Goal: Transaction & Acquisition: Purchase product/service

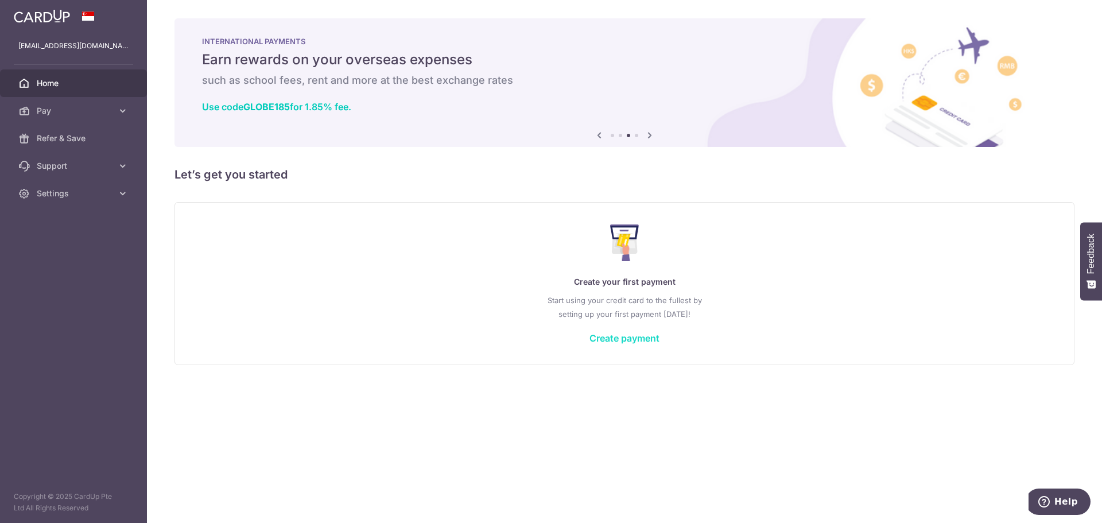
click at [628, 341] on link "Create payment" at bounding box center [624, 337] width 70 height 11
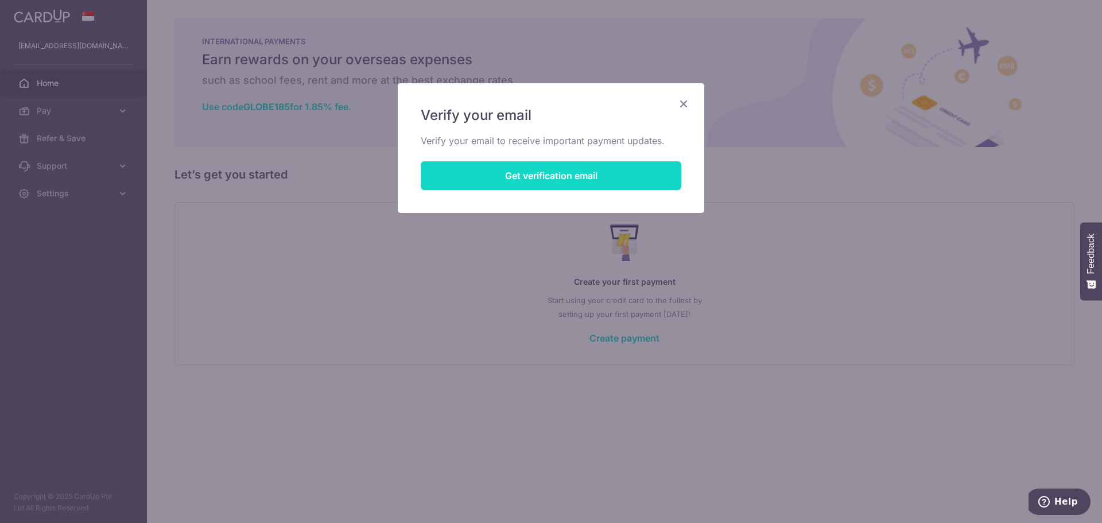
click at [572, 173] on button "Get verification email" at bounding box center [551, 175] width 261 height 29
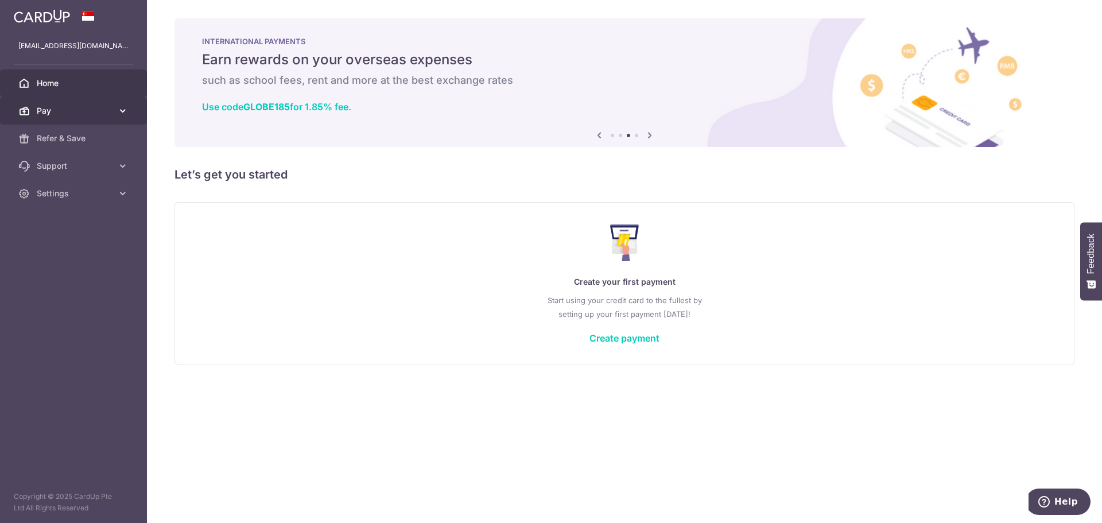
click at [82, 114] on span "Pay" at bounding box center [75, 110] width 76 height 11
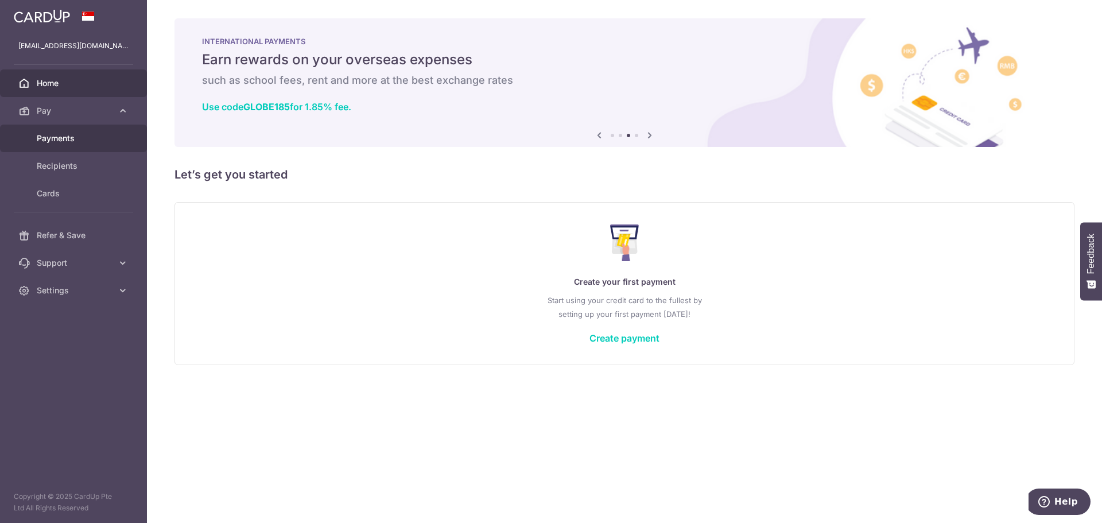
click at [80, 137] on span "Payments" at bounding box center [75, 138] width 76 height 11
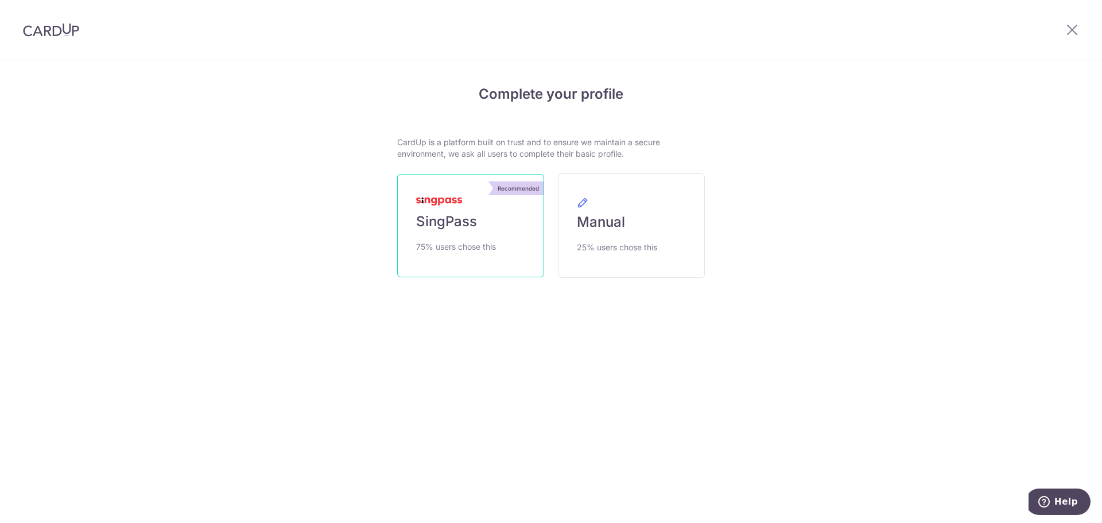
click at [454, 215] on span "SingPass" at bounding box center [446, 221] width 61 height 18
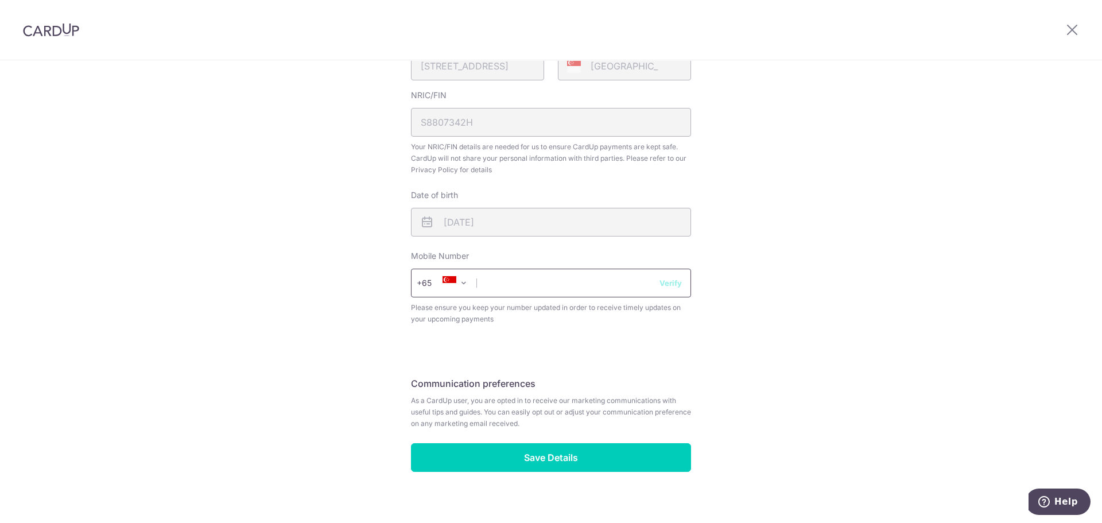
scroll to position [327, 0]
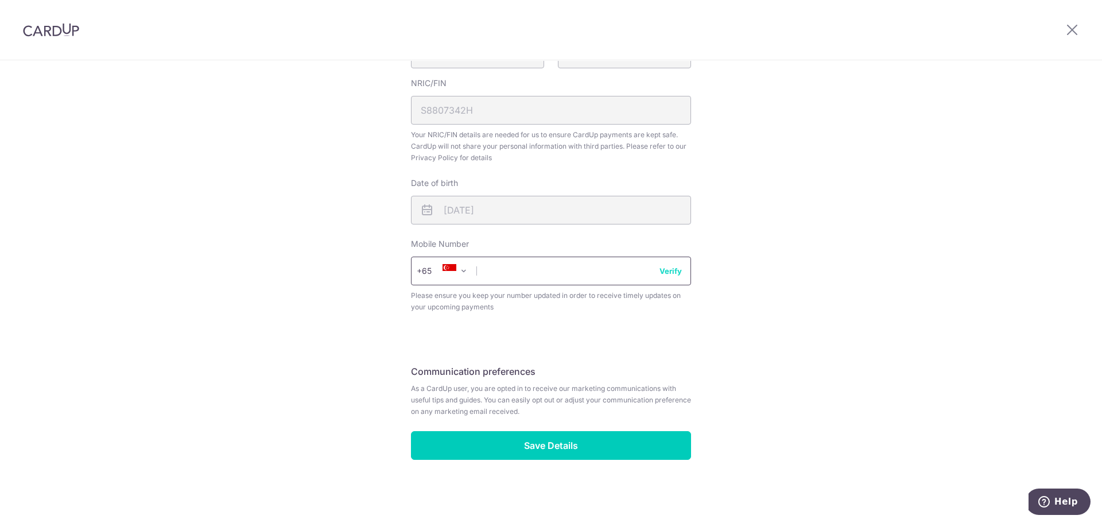
click at [600, 270] on input "text" at bounding box center [551, 270] width 280 height 29
type input "98513347"
click at [669, 276] on button "Verify" at bounding box center [670, 270] width 22 height 11
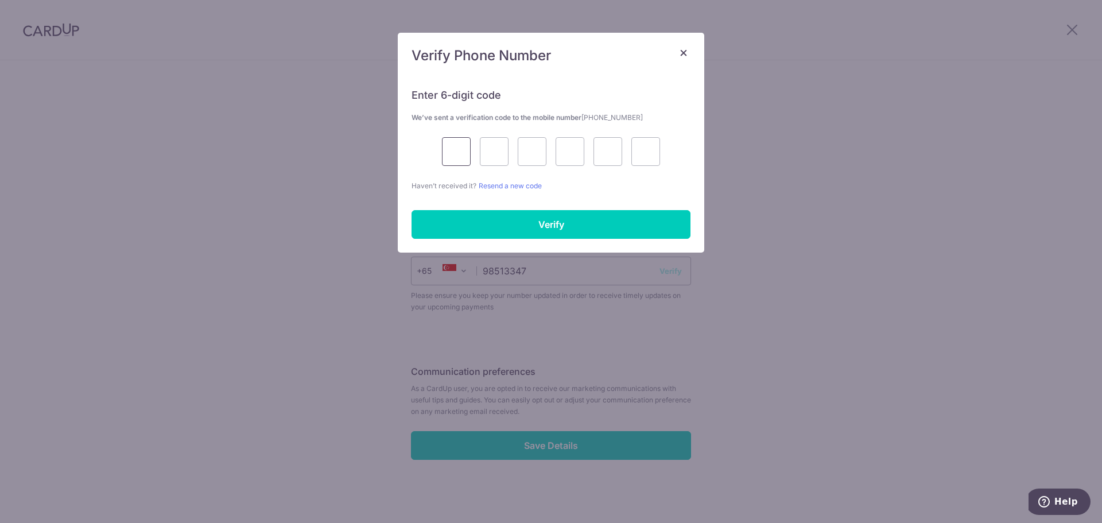
click at [459, 147] on input "text" at bounding box center [456, 151] width 29 height 29
type input "2"
type input "1"
type input "5"
type input "6"
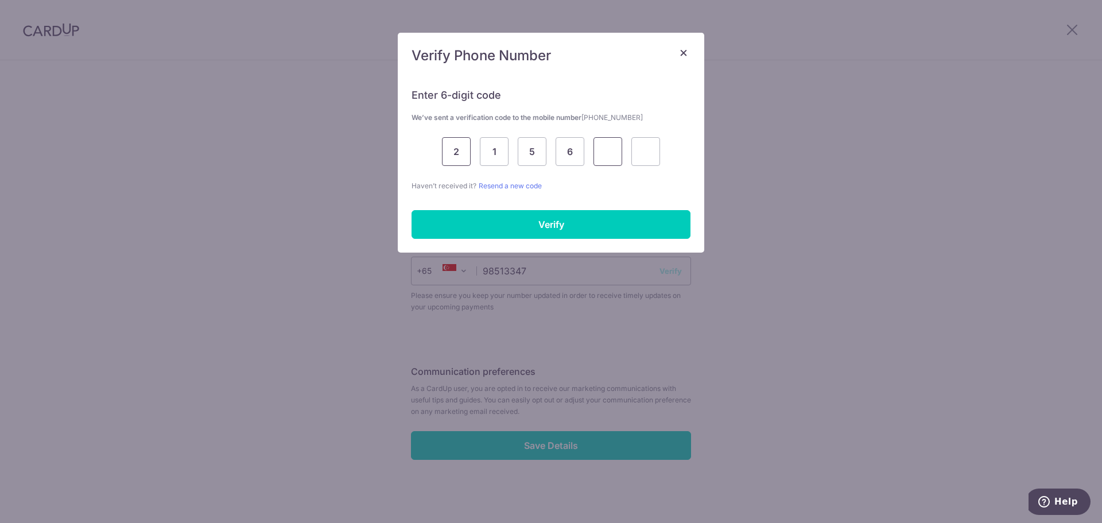
type input "2"
type input "0"
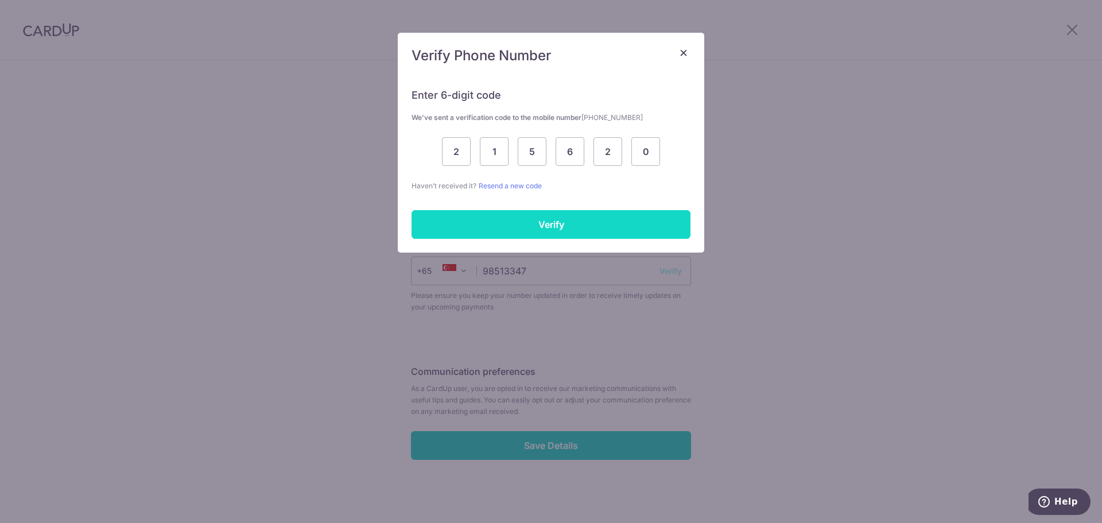
click at [473, 232] on input "Verify" at bounding box center [550, 224] width 279 height 29
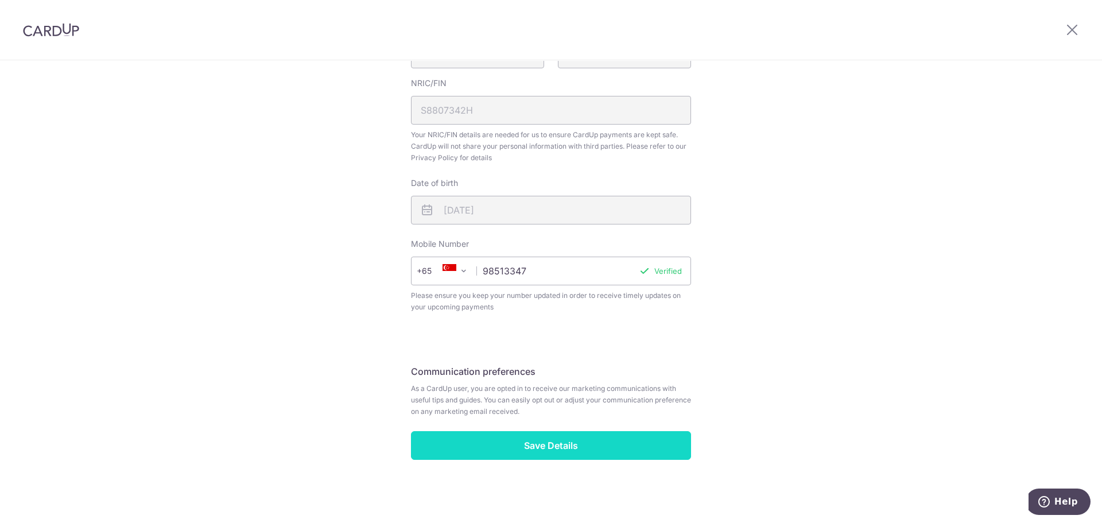
click at [563, 442] on input "Save Details" at bounding box center [551, 445] width 280 height 29
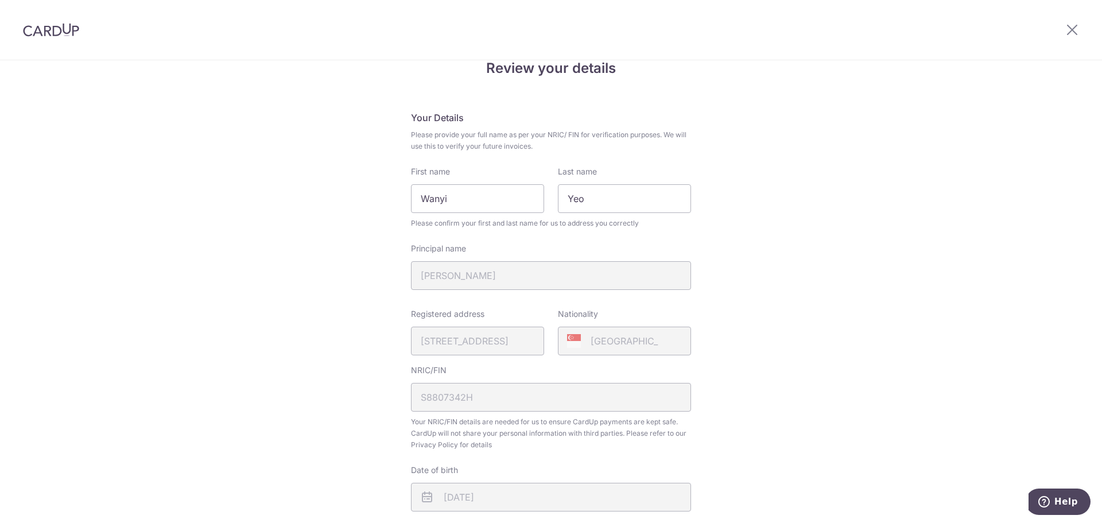
scroll to position [0, 0]
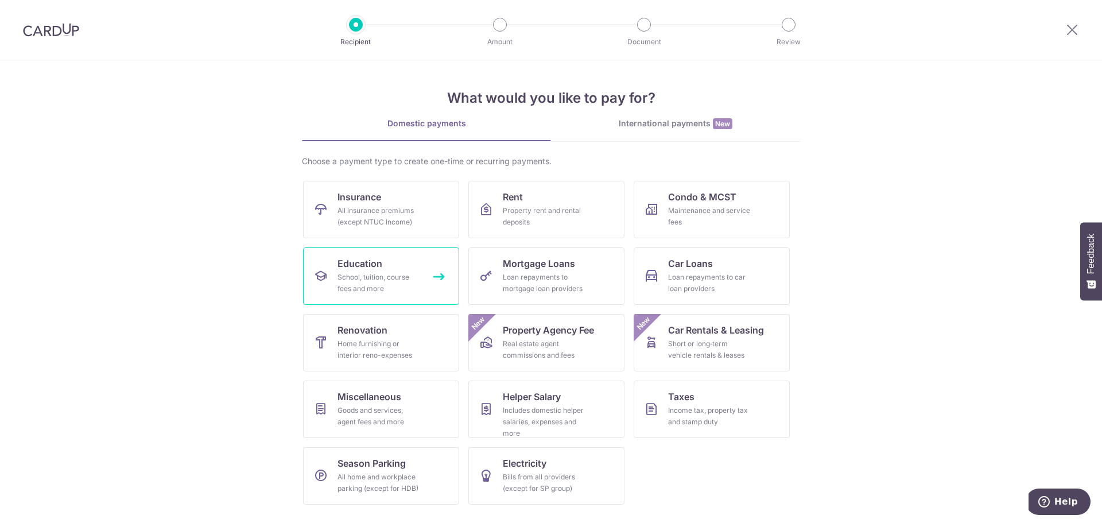
click at [343, 278] on div "School, tuition, course fees and more" at bounding box center [378, 282] width 83 height 23
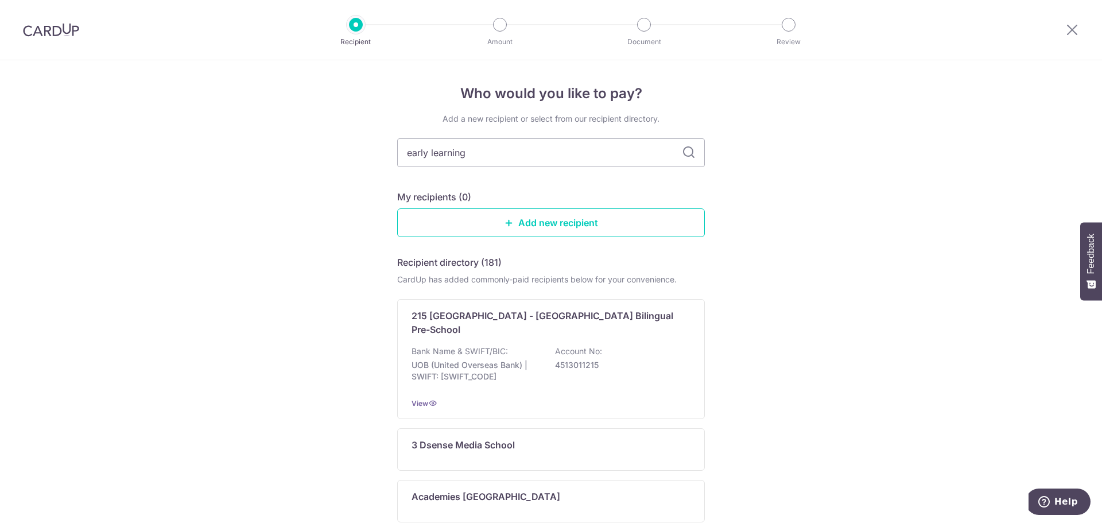
type input "early learning"
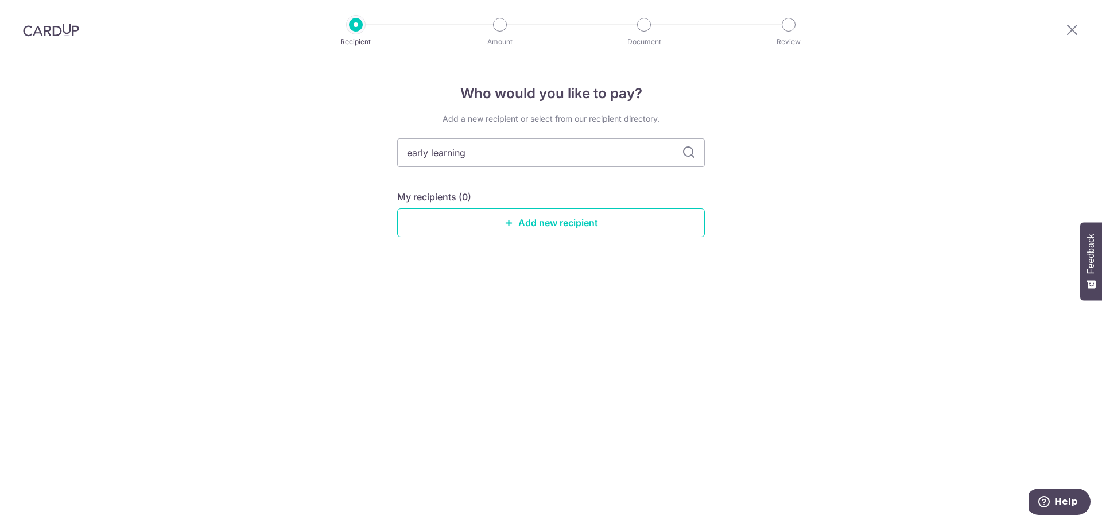
click at [686, 146] on icon at bounding box center [689, 153] width 14 height 14
click at [686, 151] on icon at bounding box center [689, 153] width 14 height 14
drag, startPoint x: 555, startPoint y: 157, endPoint x: 259, endPoint y: 129, distance: 297.4
click at [259, 129] on div "Who would you like to pay? Add a new recipient or select from our recipient dir…" at bounding box center [551, 291] width 1102 height 462
type input "ELF"
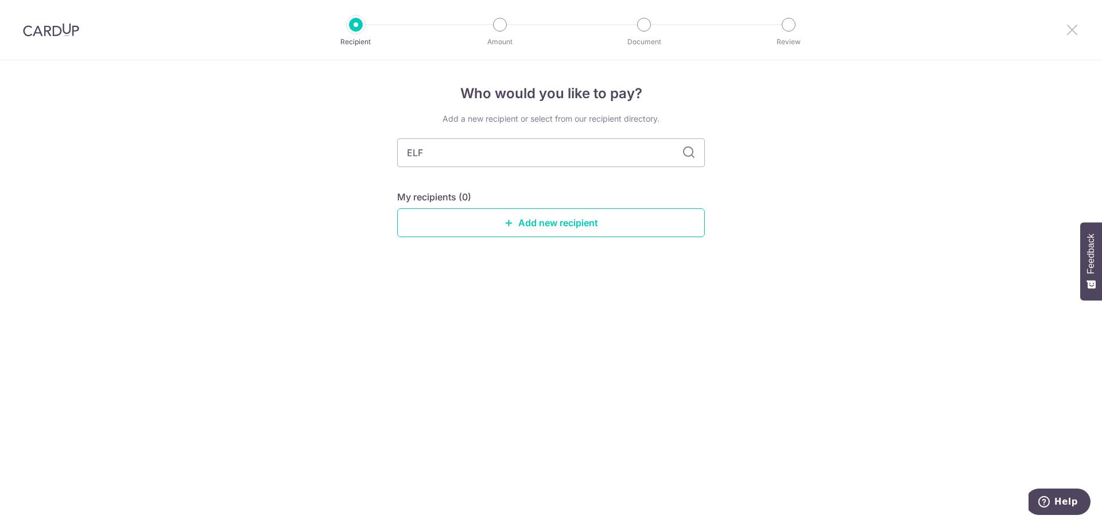
click at [1072, 29] on icon at bounding box center [1072, 29] width 14 height 14
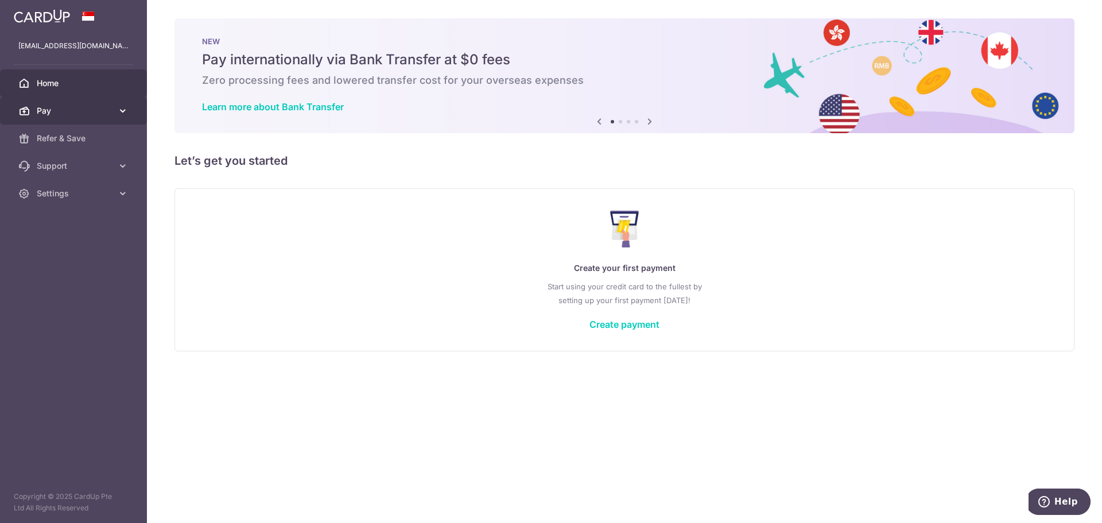
click at [50, 111] on span "Pay" at bounding box center [75, 110] width 76 height 11
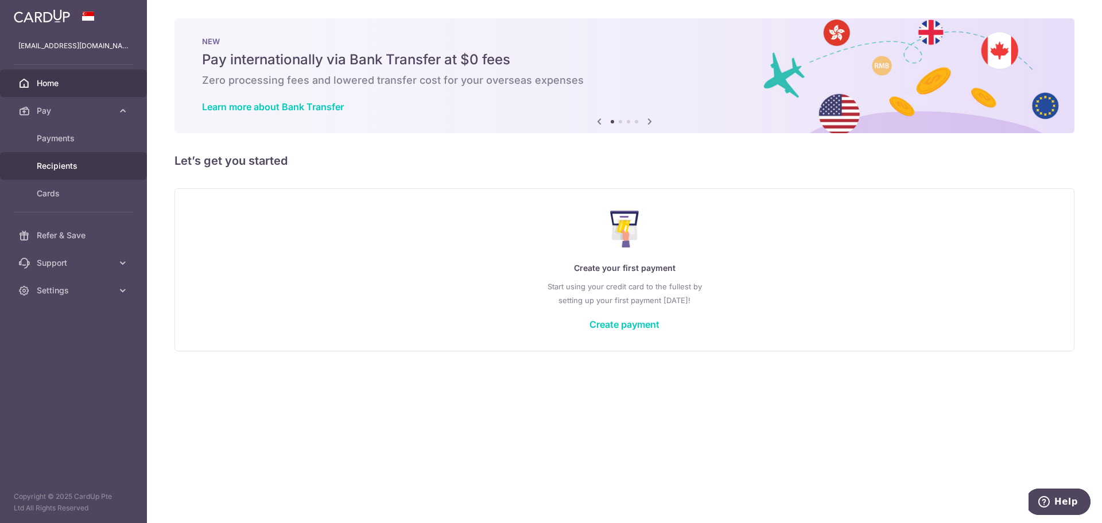
click at [60, 169] on span "Recipients" at bounding box center [75, 165] width 76 height 11
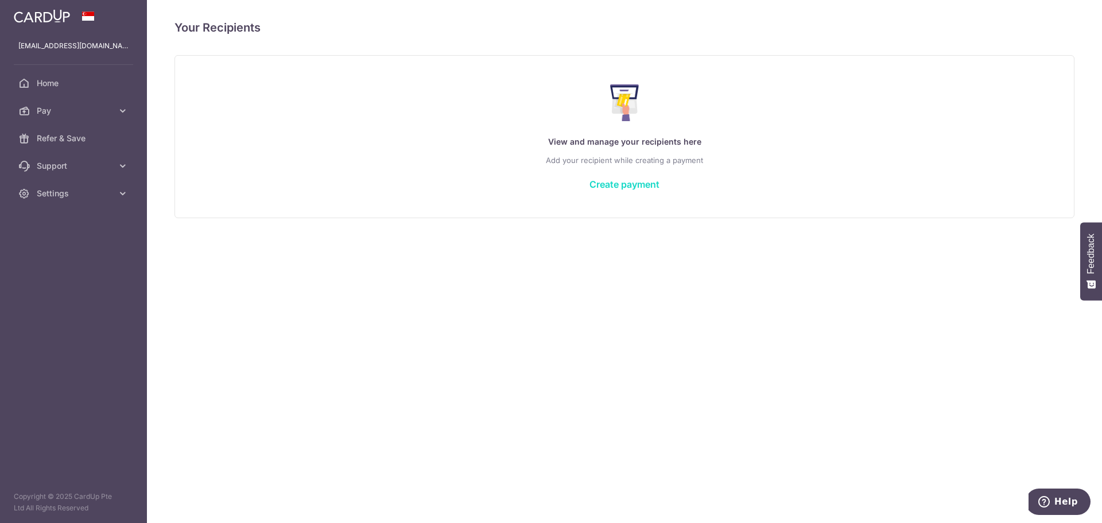
click at [601, 183] on link "Create payment" at bounding box center [624, 183] width 70 height 11
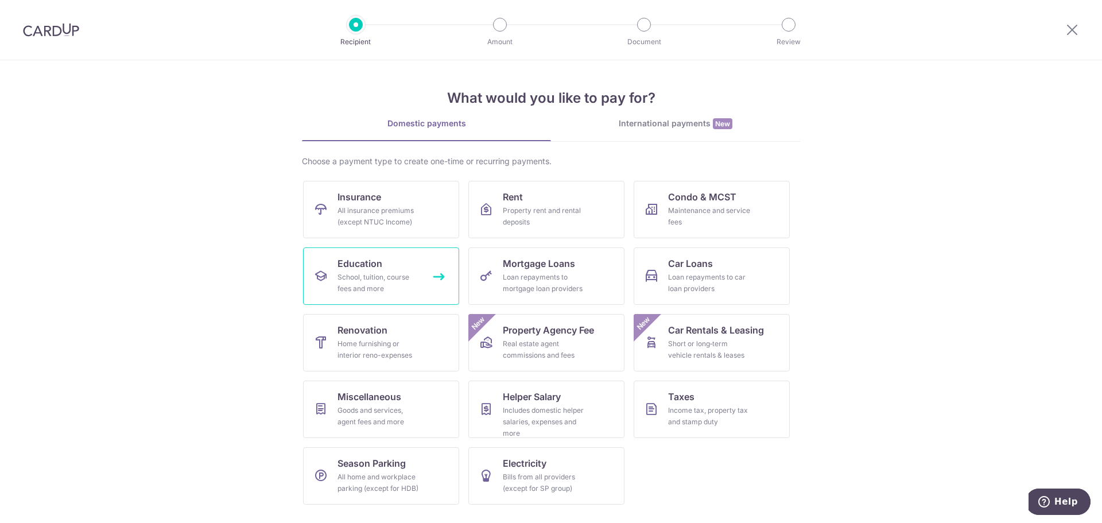
click at [371, 290] on div "School, tuition, course fees and more" at bounding box center [378, 282] width 83 height 23
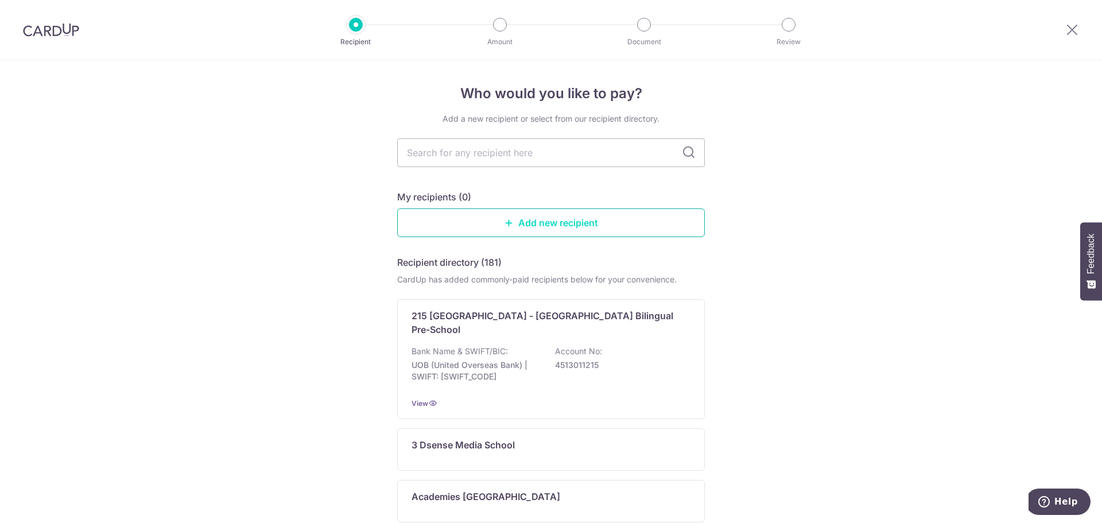
click at [480, 219] on link "Add new recipient" at bounding box center [551, 222] width 308 height 29
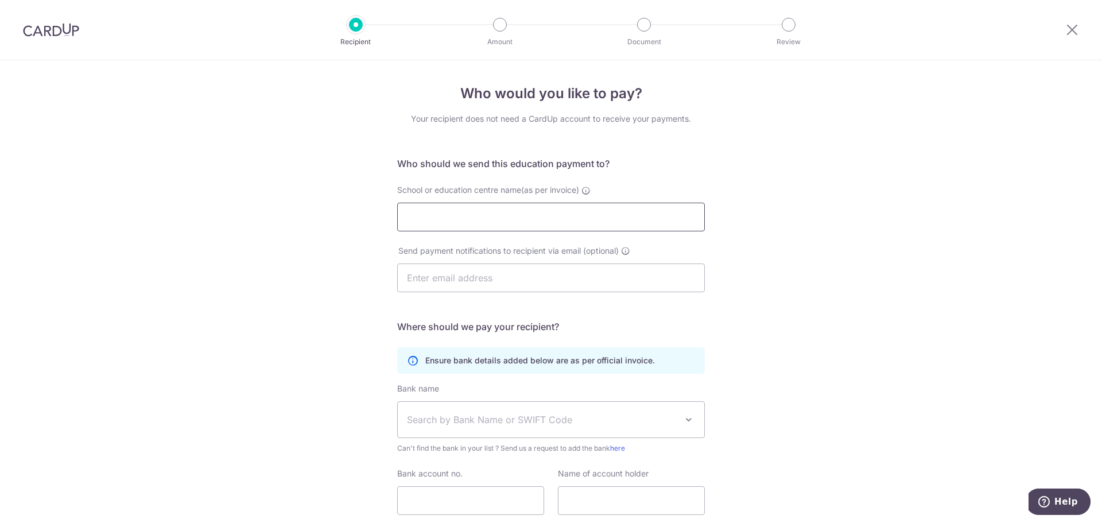
click at [480, 219] on input "School or education centre name(as per invoice)" at bounding box center [551, 217] width 308 height 29
click at [462, 217] on input "School or education centre name(as per invoice)" at bounding box center [551, 217] width 308 height 29
paste input "Early Learning's Fun Preschool"
type input "Early Learning's Fun Preschool"
click at [448, 285] on input "text" at bounding box center [551, 277] width 308 height 29
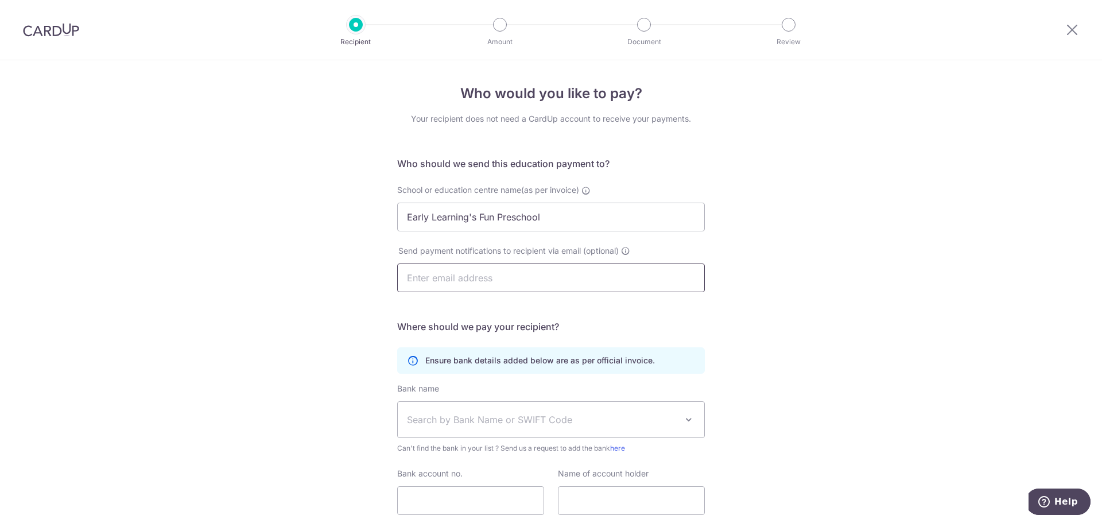
paste input "[EMAIL_ADDRESS][DOMAIN_NAME]"
type input "[EMAIL_ADDRESS][DOMAIN_NAME]"
click at [279, 286] on div "Who would you like to pay? Your recipient does not need a CardUp account to rec…" at bounding box center [551, 333] width 1102 height 546
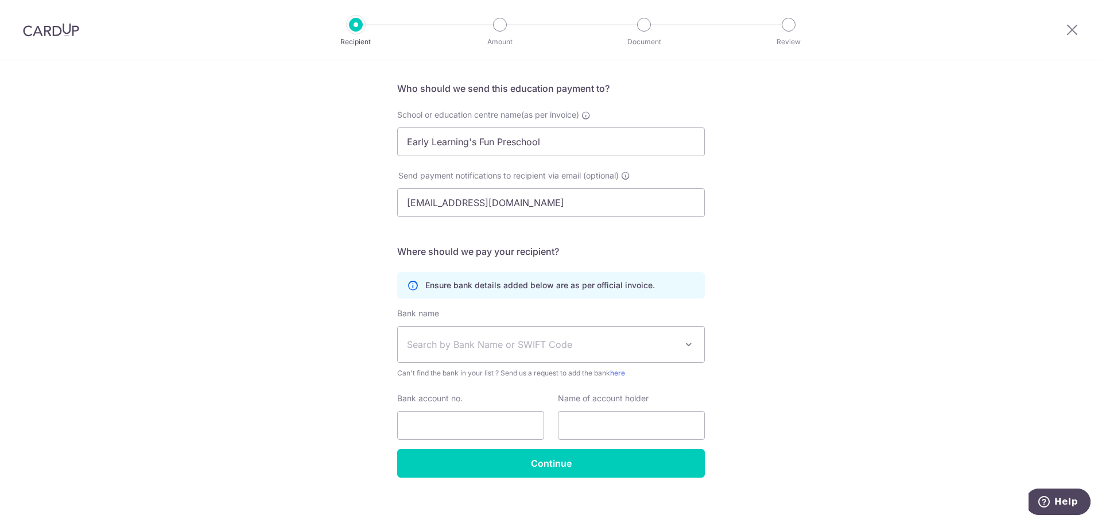
scroll to position [84, 0]
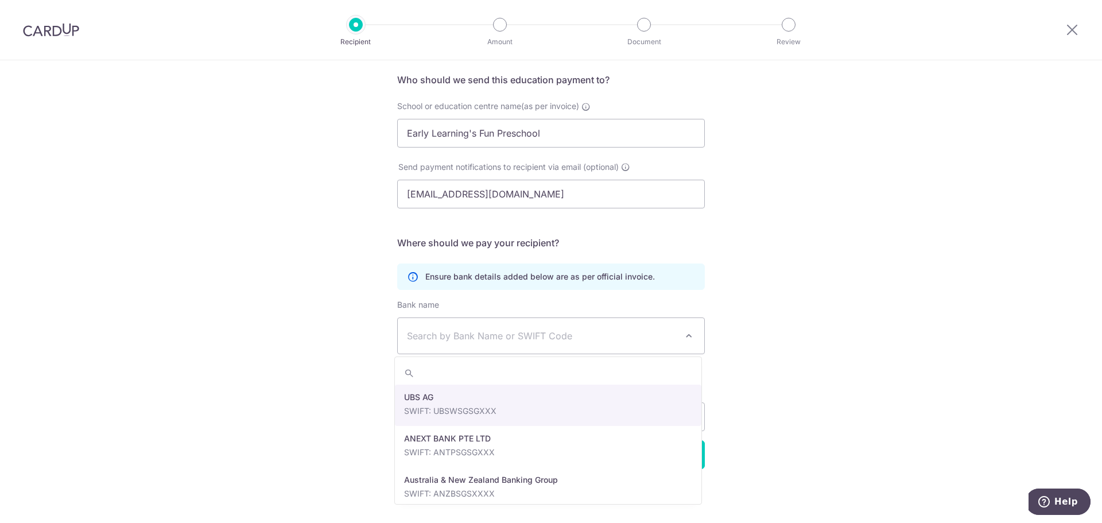
click at [465, 333] on span "Search by Bank Name or SWIFT Code" at bounding box center [542, 336] width 270 height 14
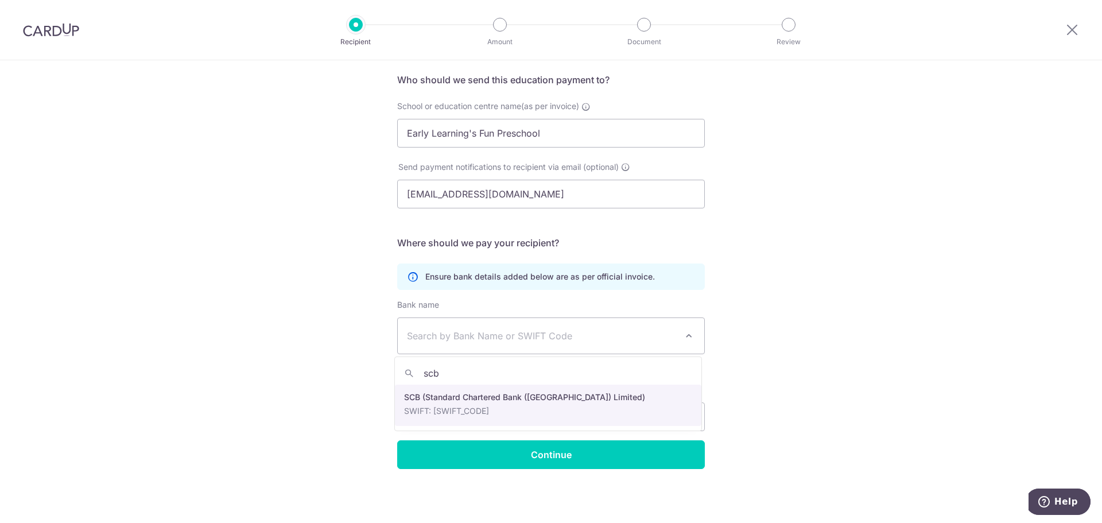
type input "scb"
select select "14"
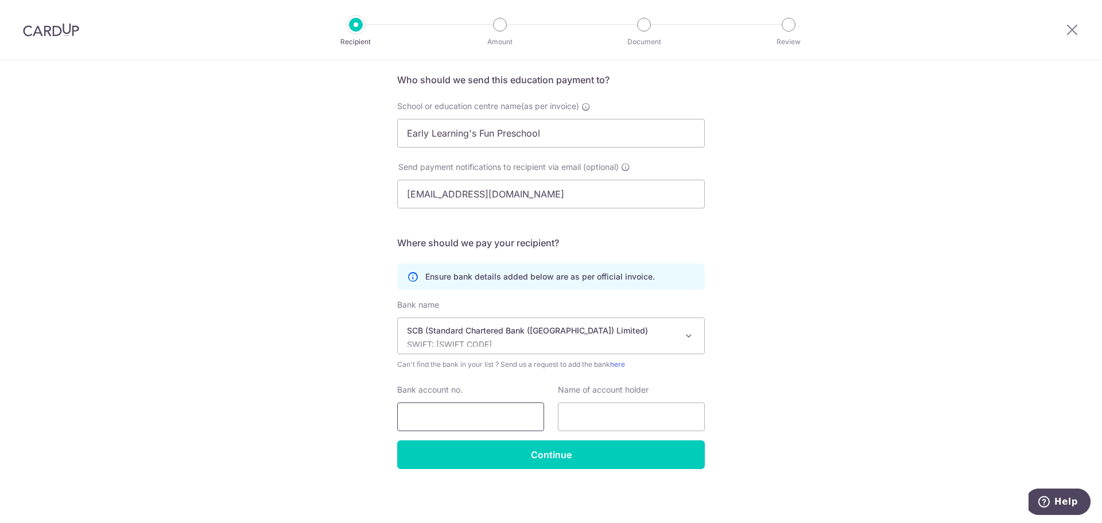
click at [437, 413] on input "Bank account no." at bounding box center [470, 416] width 147 height 29
type input "0710061005"
type input "Early Learning's Fun Preschool P L"
click at [736, 339] on div "Who would you like to pay? Your recipient does not need a CardUp account to rec…" at bounding box center [551, 249] width 1102 height 546
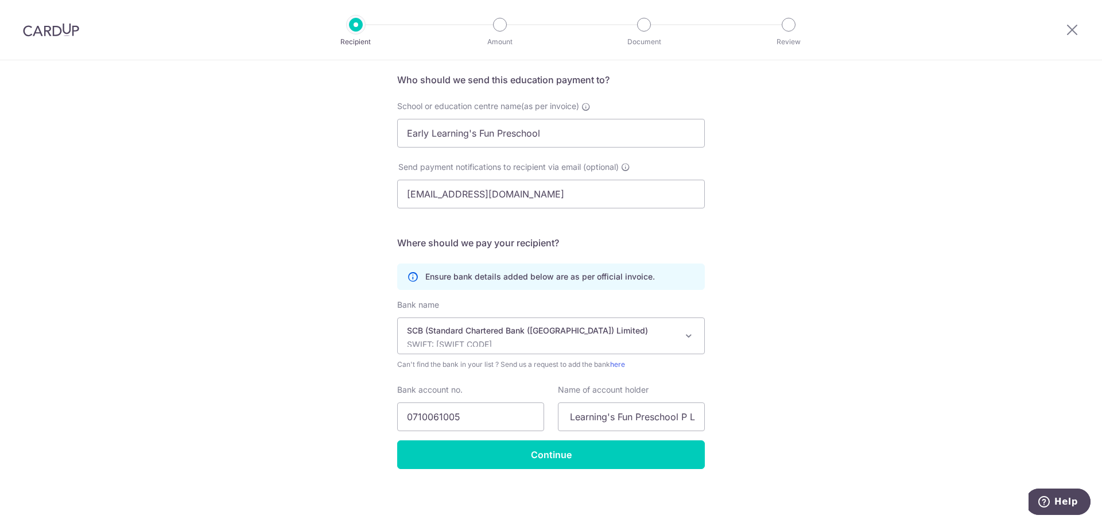
scroll to position [0, 0]
click at [624, 459] on input "Continue" at bounding box center [551, 454] width 308 height 29
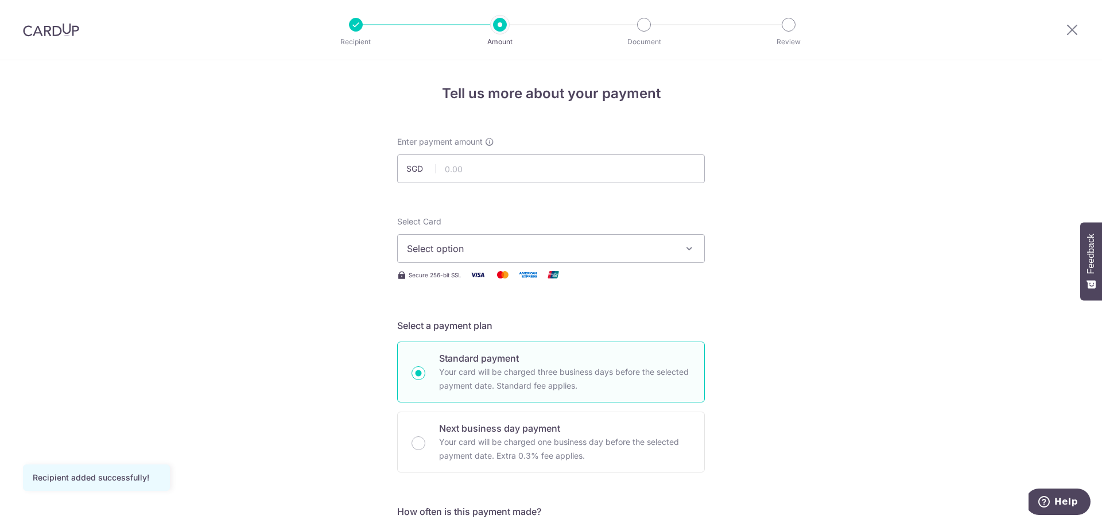
click at [646, 234] on button "Select option" at bounding box center [551, 248] width 308 height 29
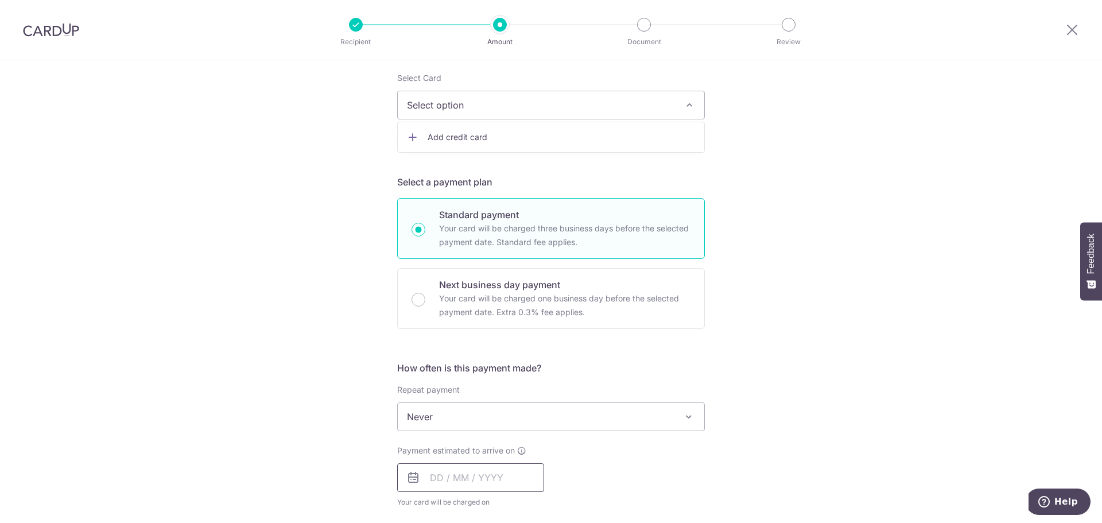
scroll to position [172, 0]
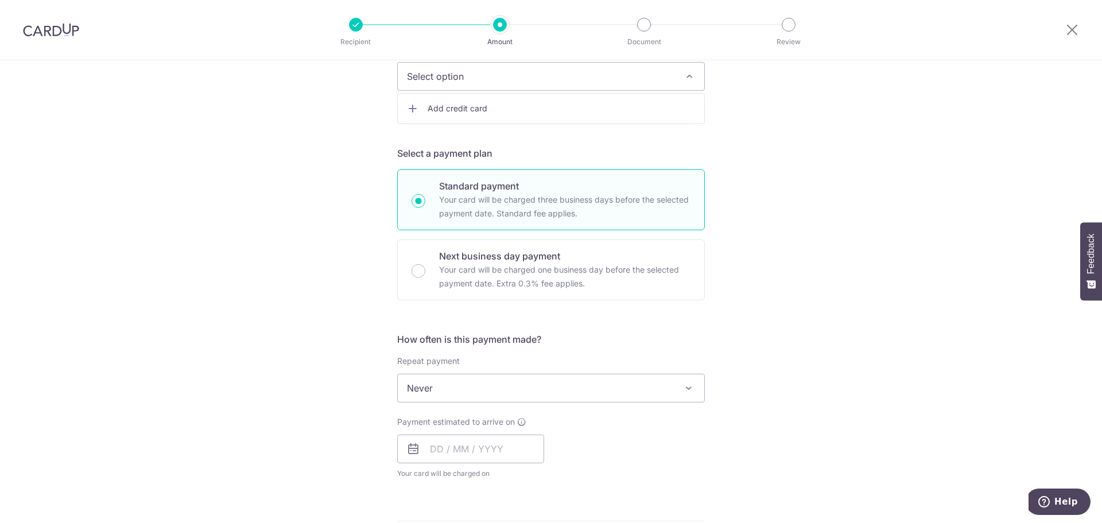
click at [484, 376] on span "Never" at bounding box center [551, 388] width 306 height 28
click at [463, 445] on input "text" at bounding box center [470, 448] width 147 height 29
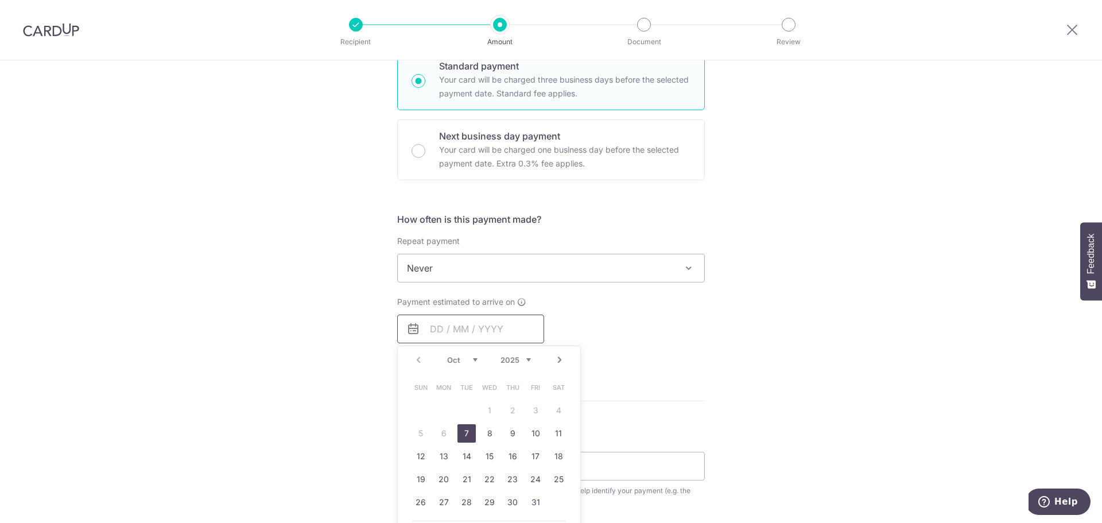
scroll to position [344, 0]
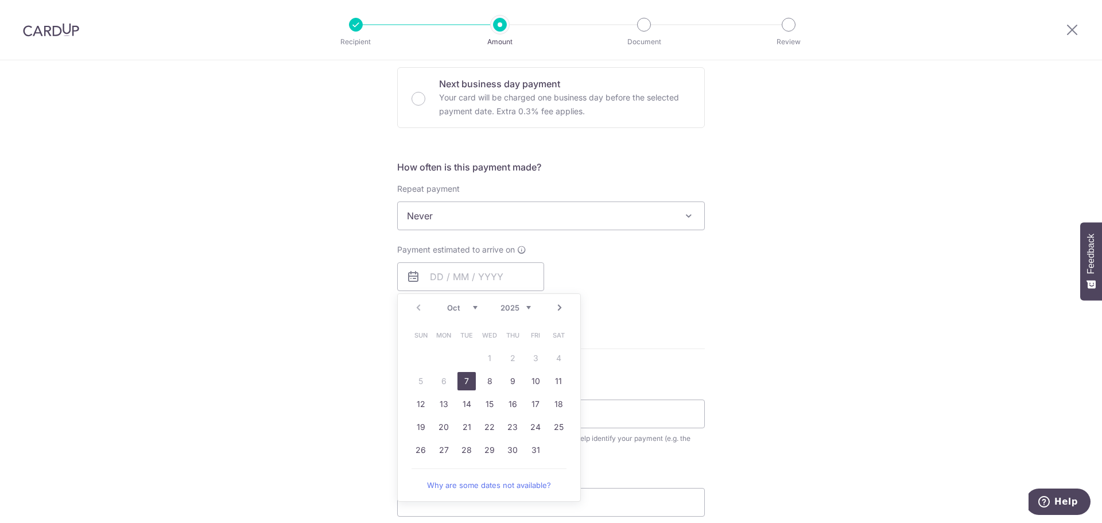
drag, startPoint x: 465, startPoint y: 380, endPoint x: 611, endPoint y: 326, distance: 154.7
click at [465, 380] on link "7" at bounding box center [466, 381] width 18 height 18
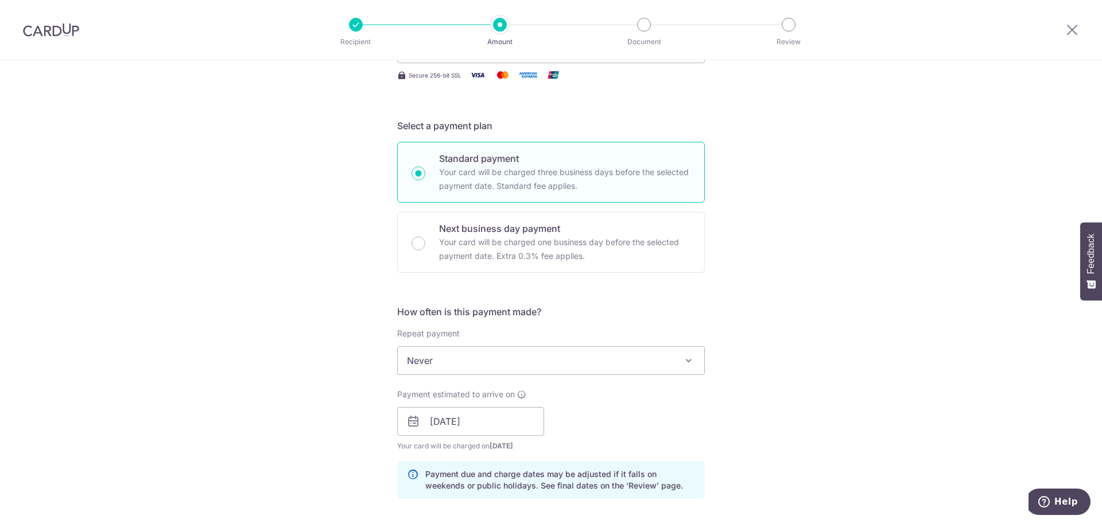
scroll to position [230, 0]
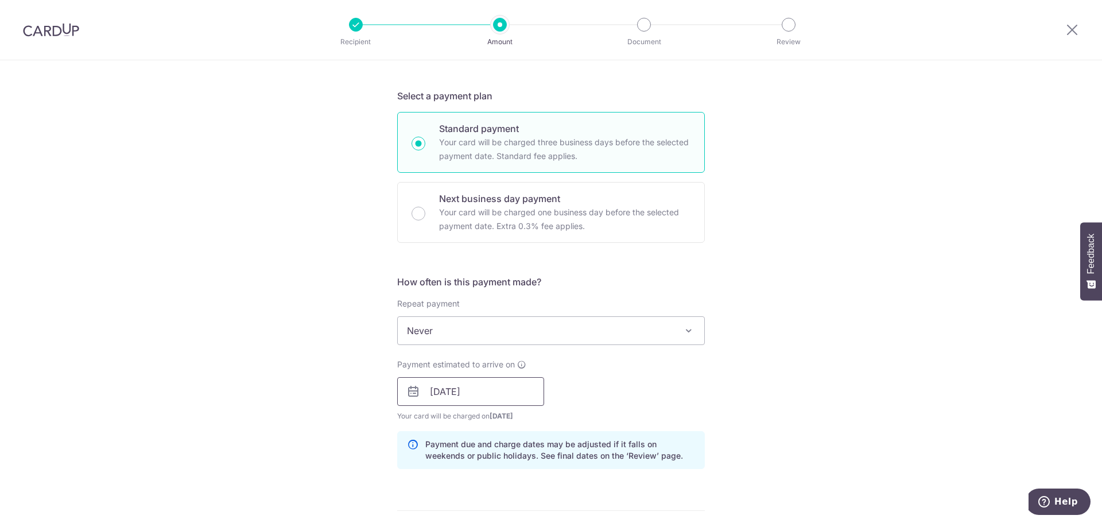
click at [440, 396] on input "[DATE]" at bounding box center [470, 391] width 147 height 29
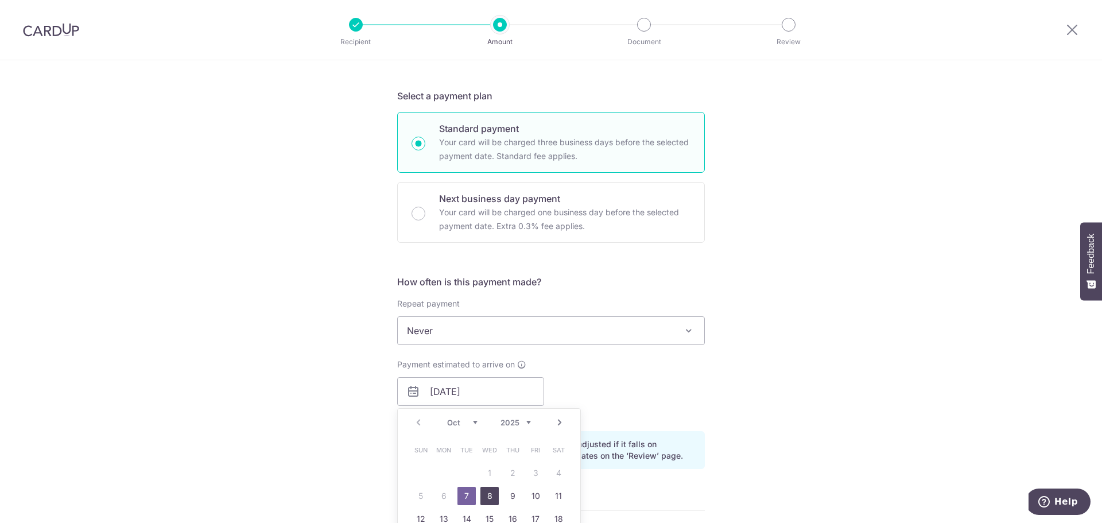
click at [487, 494] on link "8" at bounding box center [489, 496] width 18 height 18
type input "[DATE]"
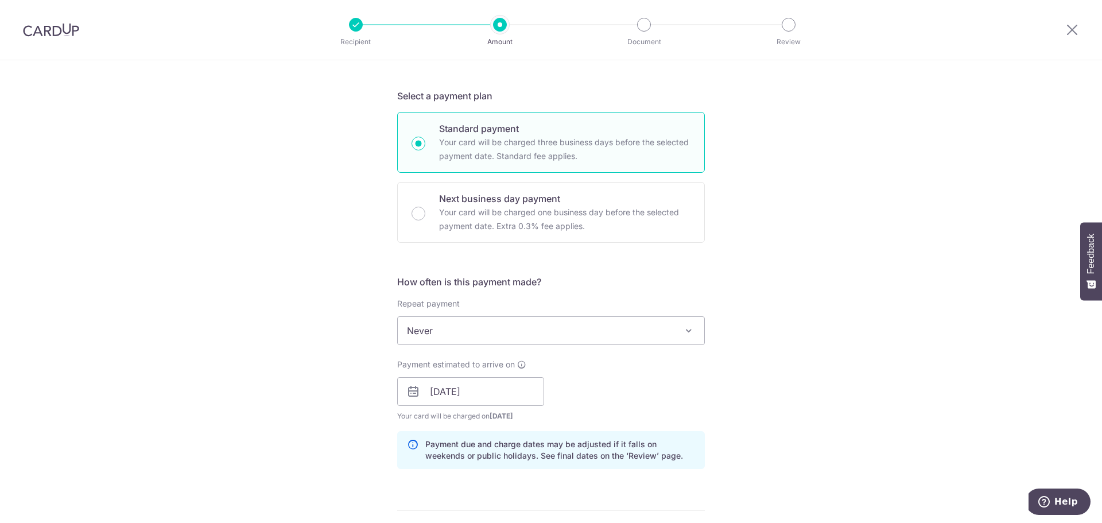
click at [319, 372] on div "Tell us more about your payment Enter payment amount SGD Recipient added succes…" at bounding box center [551, 373] width 1102 height 1085
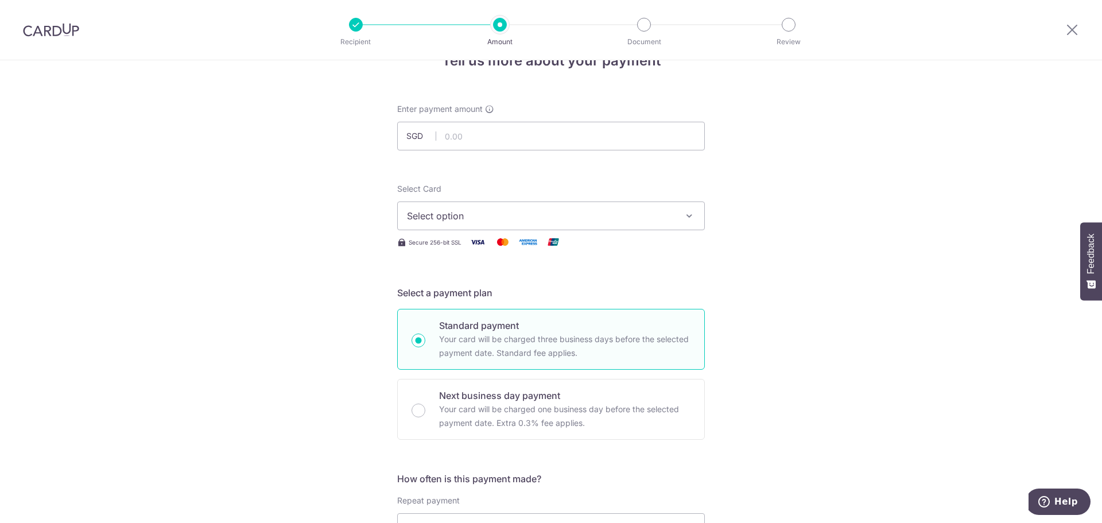
scroll to position [0, 0]
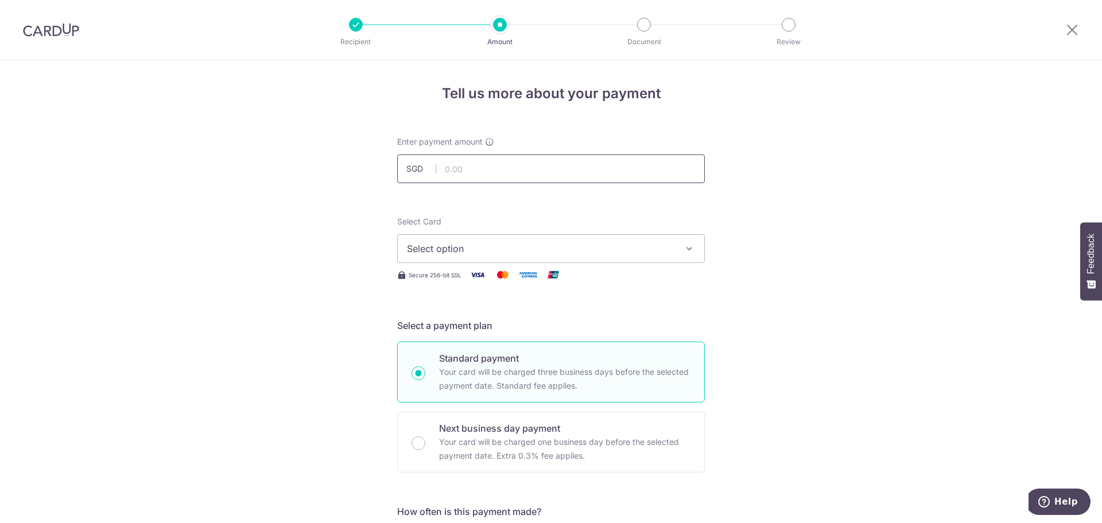
click at [473, 164] on input "text" at bounding box center [551, 168] width 308 height 29
type input "1,335.00"
click at [423, 251] on span "Select option" at bounding box center [540, 249] width 267 height 14
click at [434, 281] on span "Add credit card" at bounding box center [560, 280] width 267 height 11
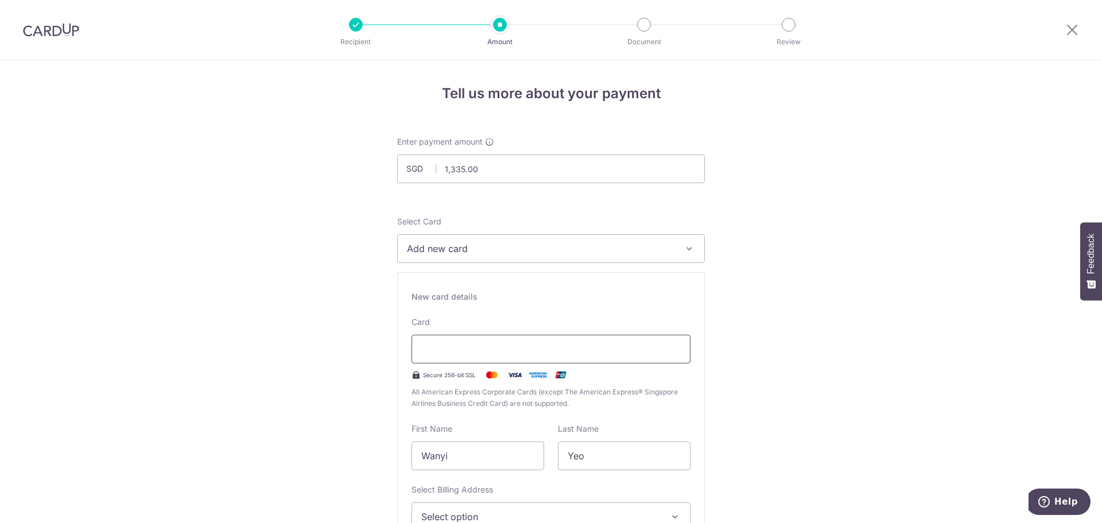
click at [438, 339] on div at bounding box center [550, 349] width 279 height 29
click at [449, 341] on div at bounding box center [550, 349] width 279 height 29
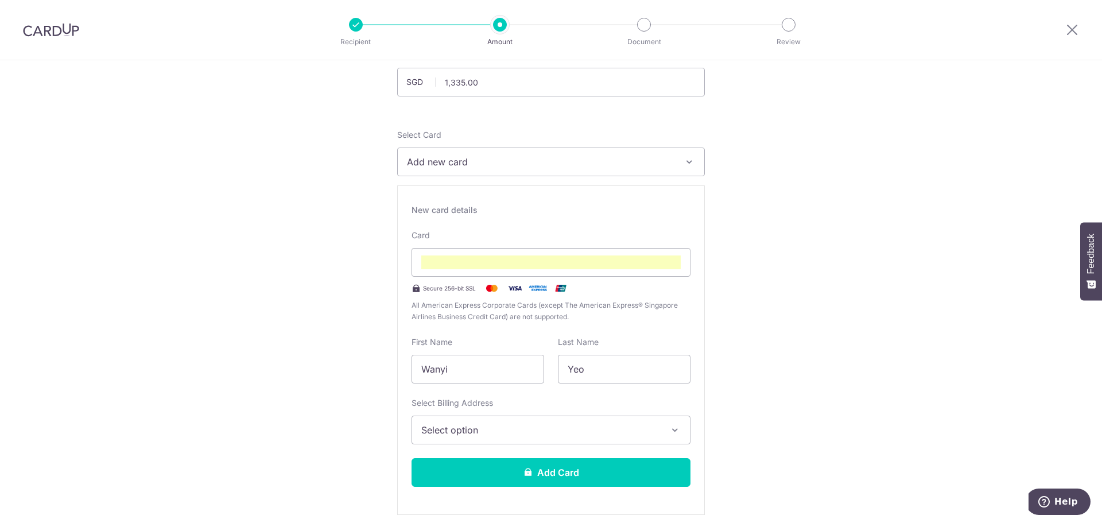
scroll to position [115, 0]
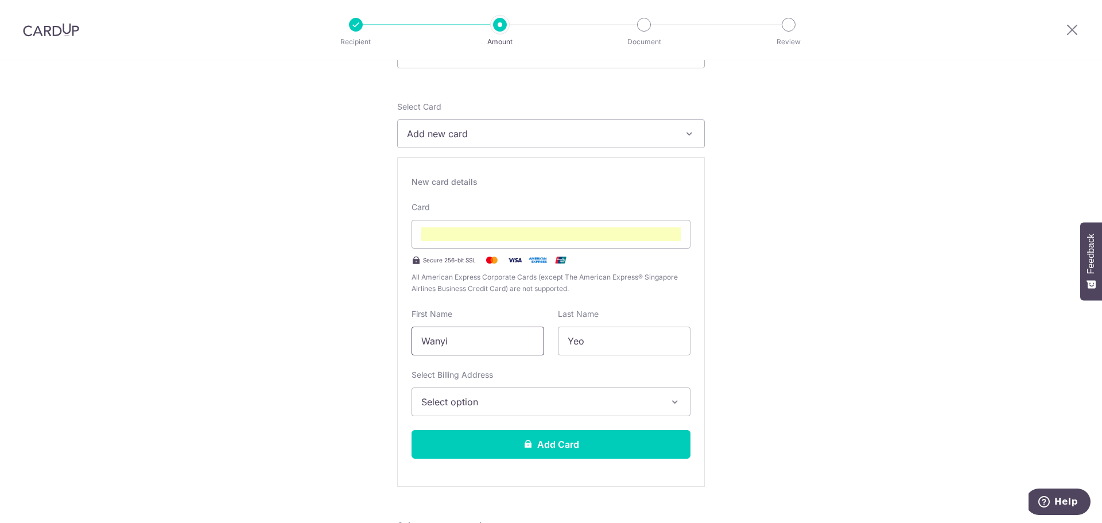
drag, startPoint x: 480, startPoint y: 341, endPoint x: 468, endPoint y: 335, distance: 14.1
click at [398, 355] on div "New card details Card Secure 256-bit SSL All American Express Corporate Cards (…" at bounding box center [551, 321] width 308 height 329
type input "David"
type input "Gan"
click at [551, 405] on span "Select option" at bounding box center [540, 402] width 239 height 14
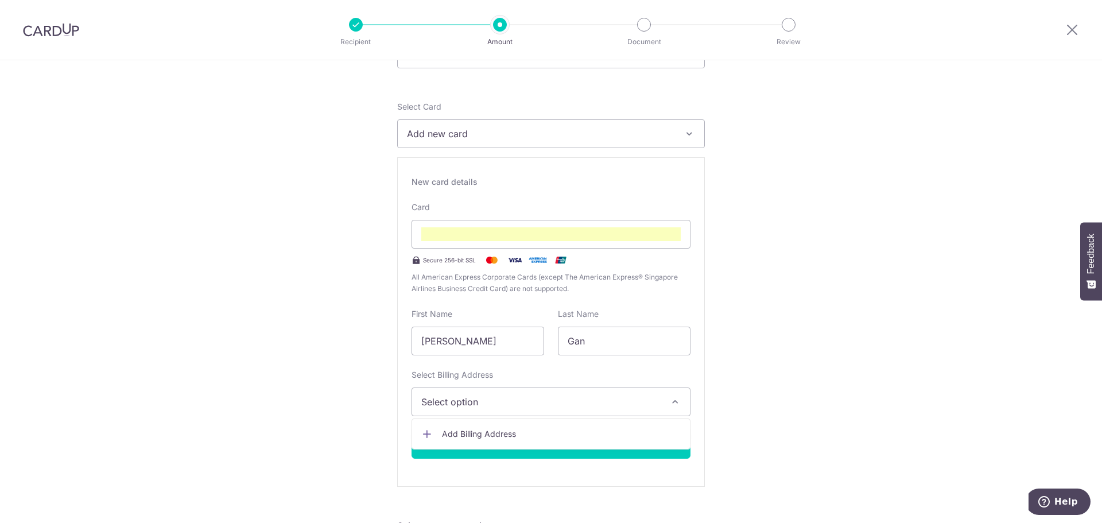
click at [525, 435] on span "Add Billing Address" at bounding box center [561, 433] width 239 height 11
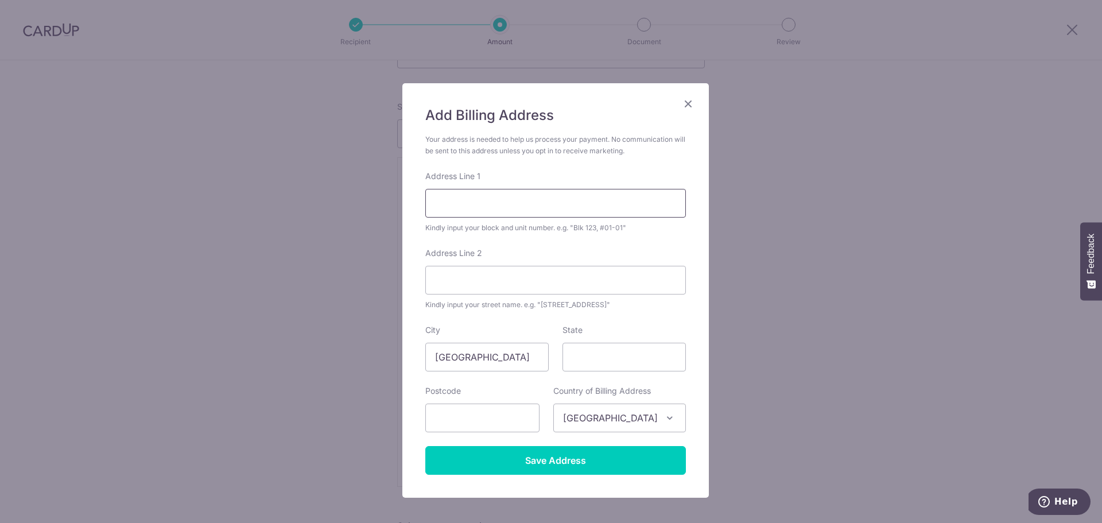
click at [477, 211] on input "Address Line 1" at bounding box center [555, 203] width 261 height 29
drag, startPoint x: 441, startPoint y: 205, endPoint x: 491, endPoint y: 199, distance: 49.8
click at [491, 199] on input "7 Toh Yi Drive #05-281" at bounding box center [555, 203] width 261 height 29
type input "Blk 7 #05-281"
paste input "Toh Yi Drive"
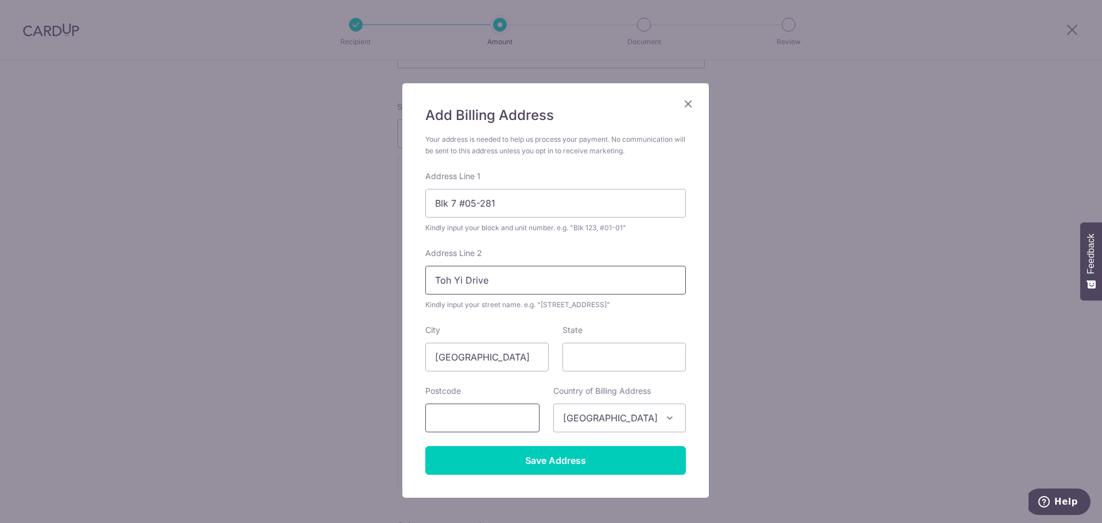
type input "Toh Yi Drive"
click at [510, 415] on input "text" at bounding box center [482, 417] width 114 height 29
type input "590007"
click at [516, 464] on input "Save Address" at bounding box center [555, 460] width 261 height 29
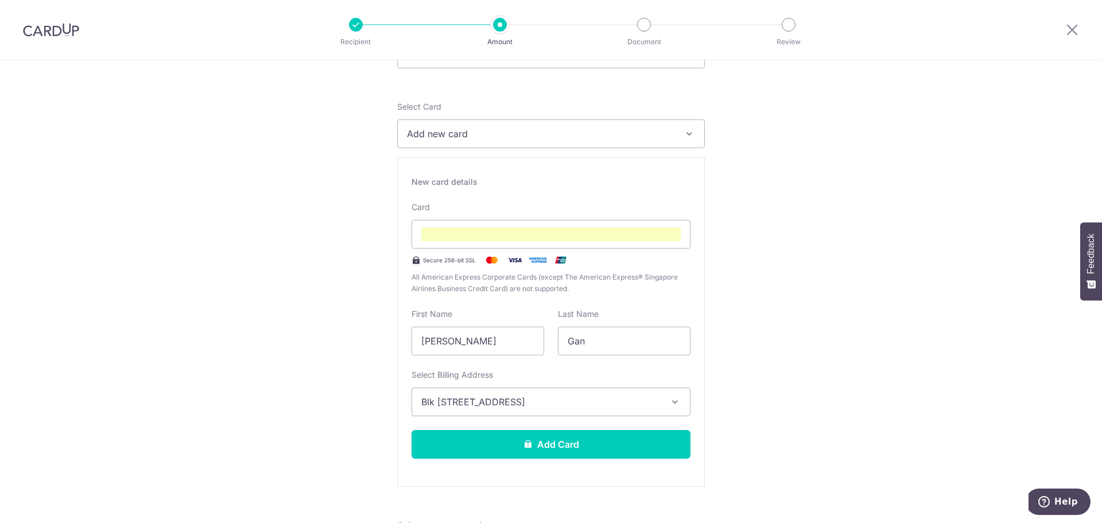
scroll to position [172, 0]
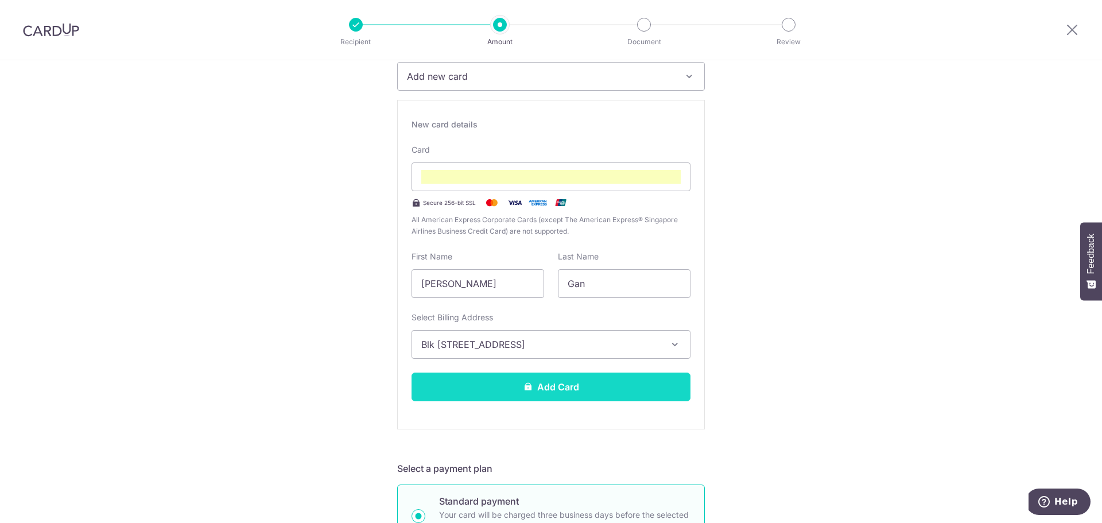
click at [651, 382] on button "Add Card" at bounding box center [550, 386] width 279 height 29
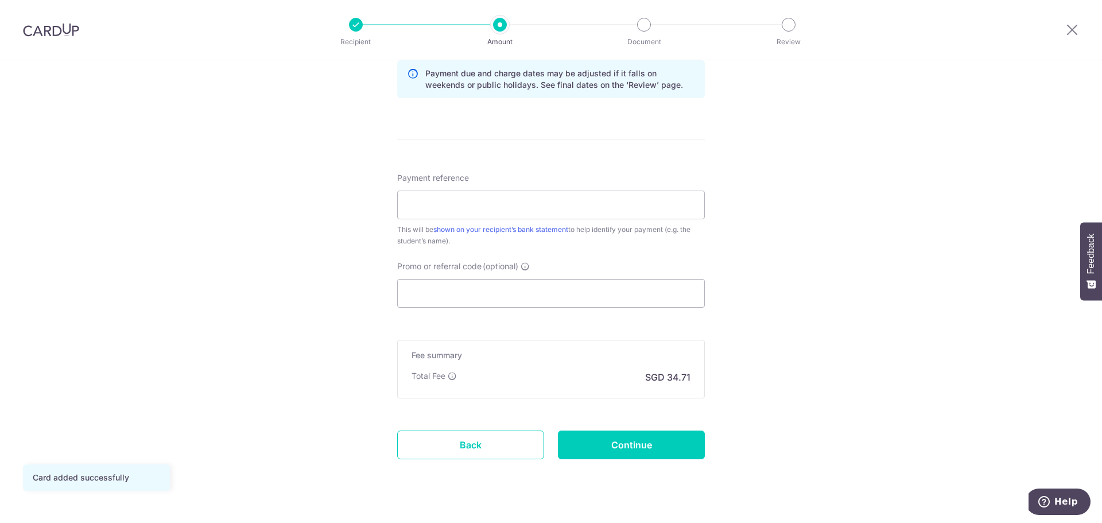
scroll to position [623, 0]
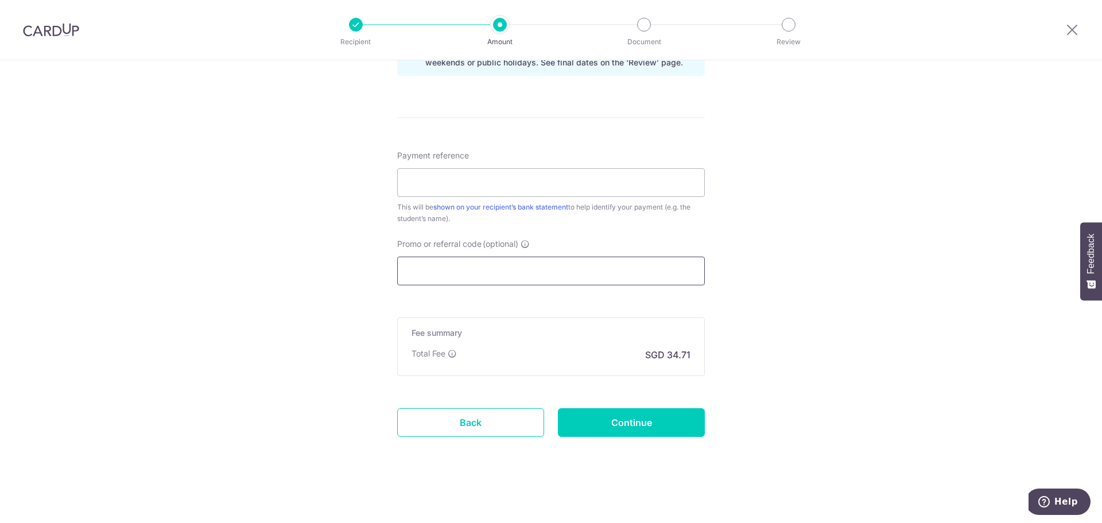
click at [438, 262] on input "Promo or referral code (optional)" at bounding box center [551, 270] width 308 height 29
paste input "ZHEREN,DAVIDG490"
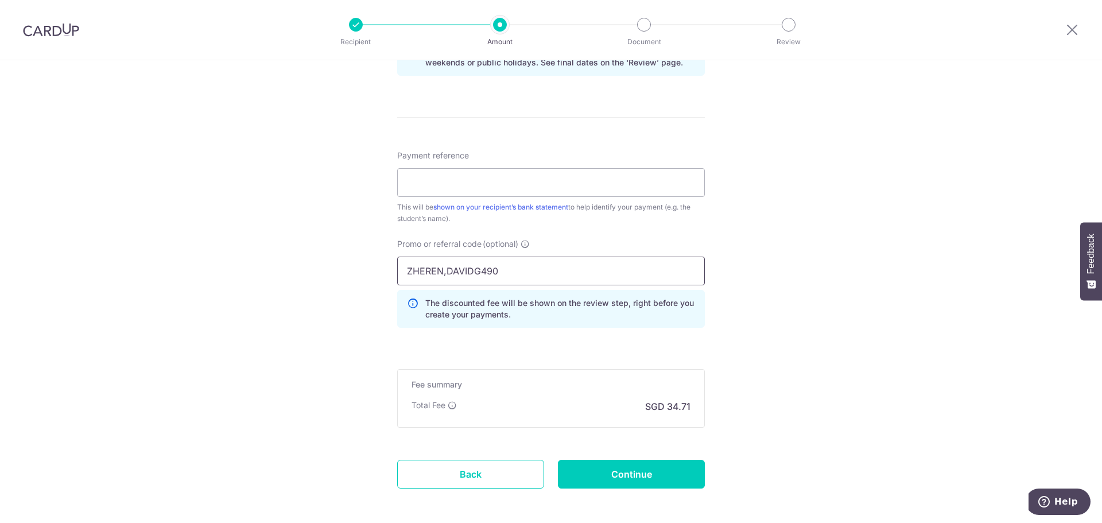
type input "ZHEREN,DAVIDG490"
click at [728, 289] on div "Tell us more about your payment Enter payment amount SGD 1,335.00 1335.00 Card …" at bounding box center [551, 6] width 1102 height 1137
click at [765, 335] on div "Tell us more about your payment Enter payment amount SGD 1,335.00 1335.00 Card …" at bounding box center [551, 6] width 1102 height 1137
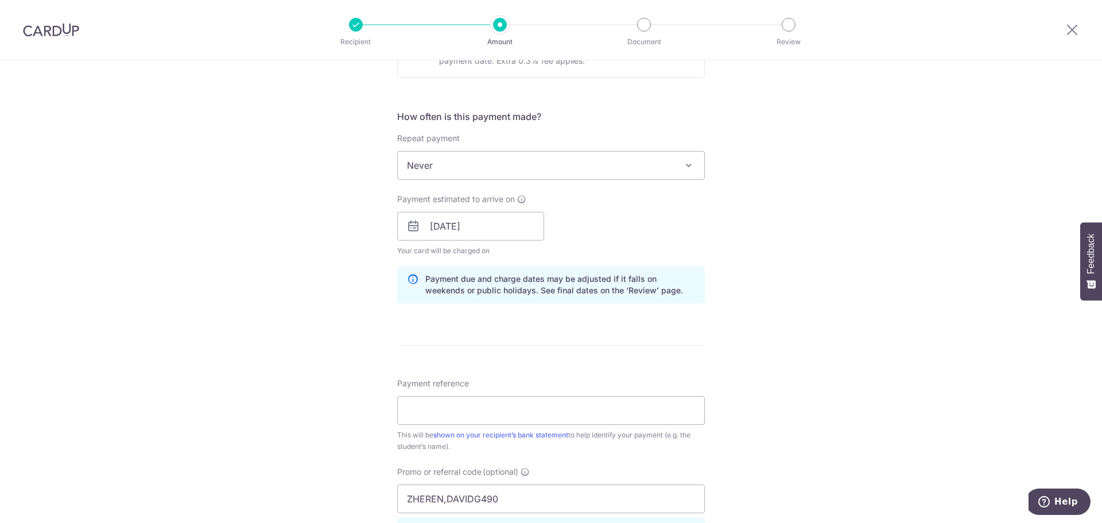
scroll to position [508, 0]
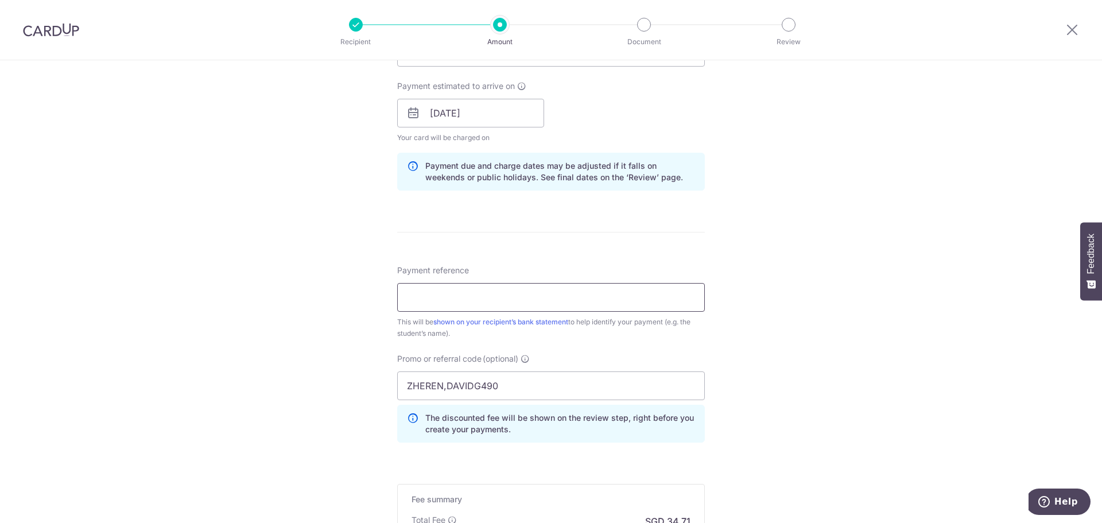
click at [496, 289] on input "Payment reference" at bounding box center [551, 297] width 308 height 29
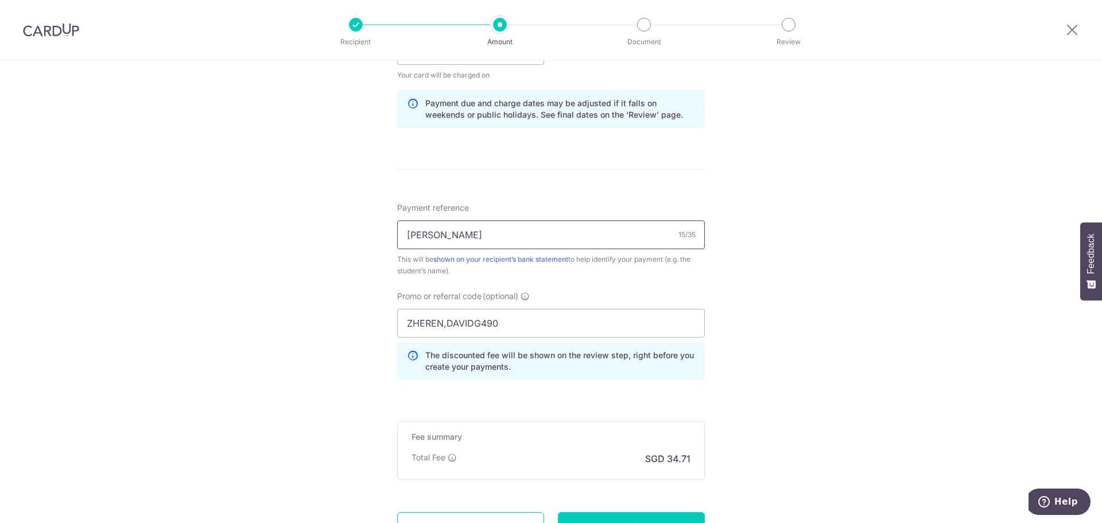
scroll to position [674, 0]
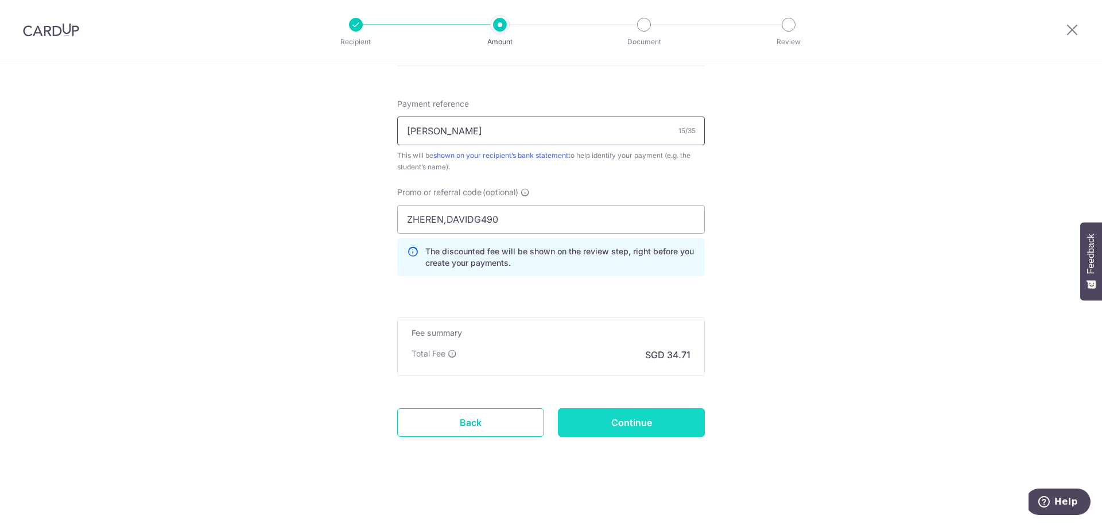
type input "[PERSON_NAME]"
click at [597, 414] on input "Continue" at bounding box center [631, 422] width 147 height 29
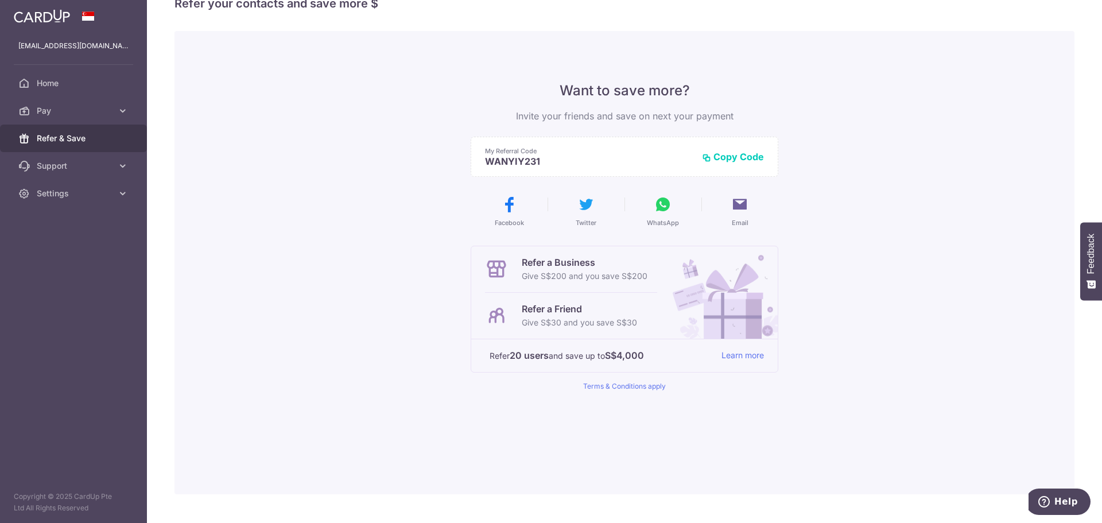
scroll to position [54, 0]
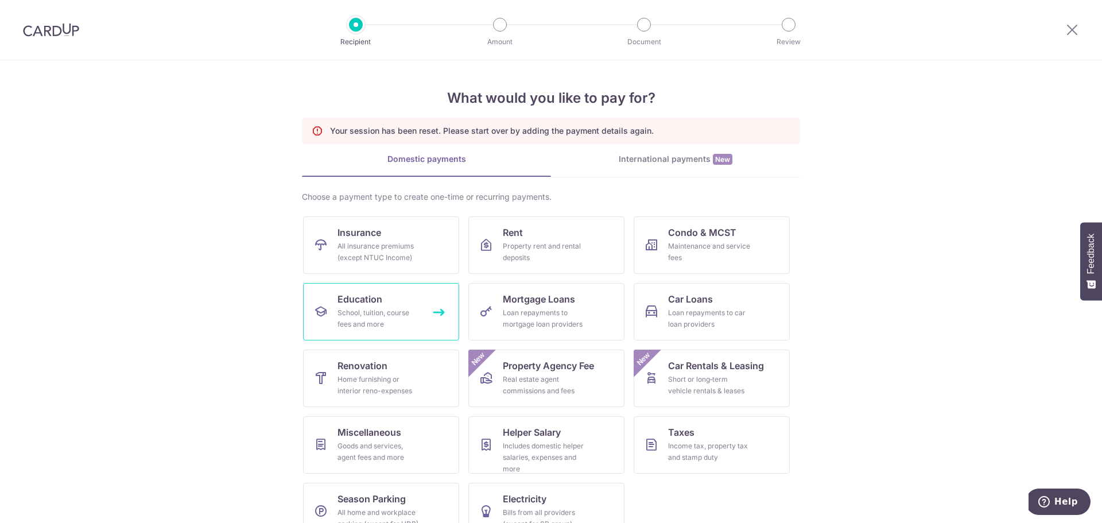
click at [373, 306] on link "Education School, tuition, course fees and more" at bounding box center [381, 311] width 156 height 57
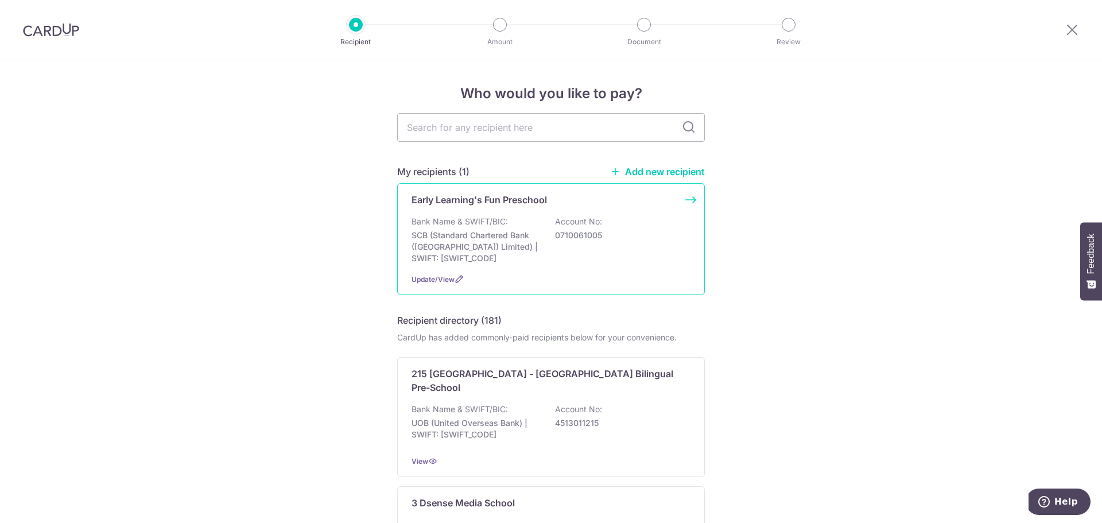
click at [522, 213] on div "Early Learning's Fun Preschool Bank Name & SWIFT/BIC: SCB (Standard Chartered B…" at bounding box center [551, 239] width 308 height 112
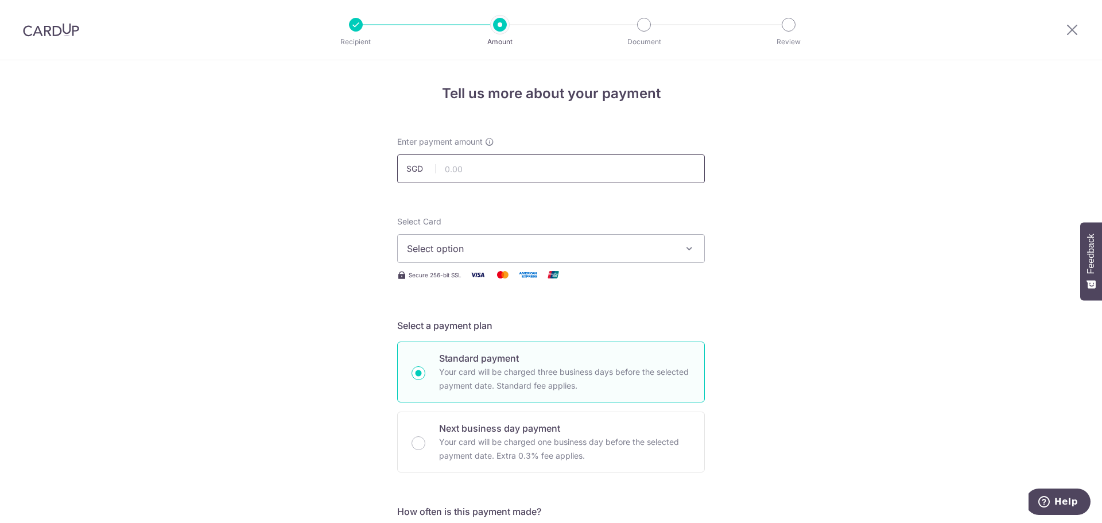
click at [496, 166] on input "text" at bounding box center [551, 168] width 308 height 29
click at [492, 250] on span "Select option" at bounding box center [540, 249] width 267 height 14
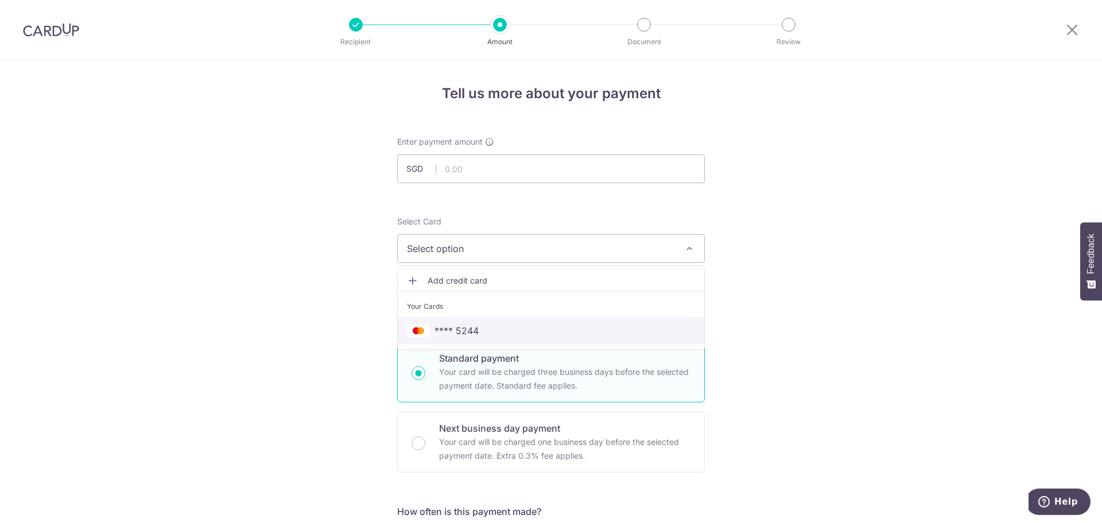
click at [462, 328] on span "**** 5244" at bounding box center [456, 331] width 44 height 14
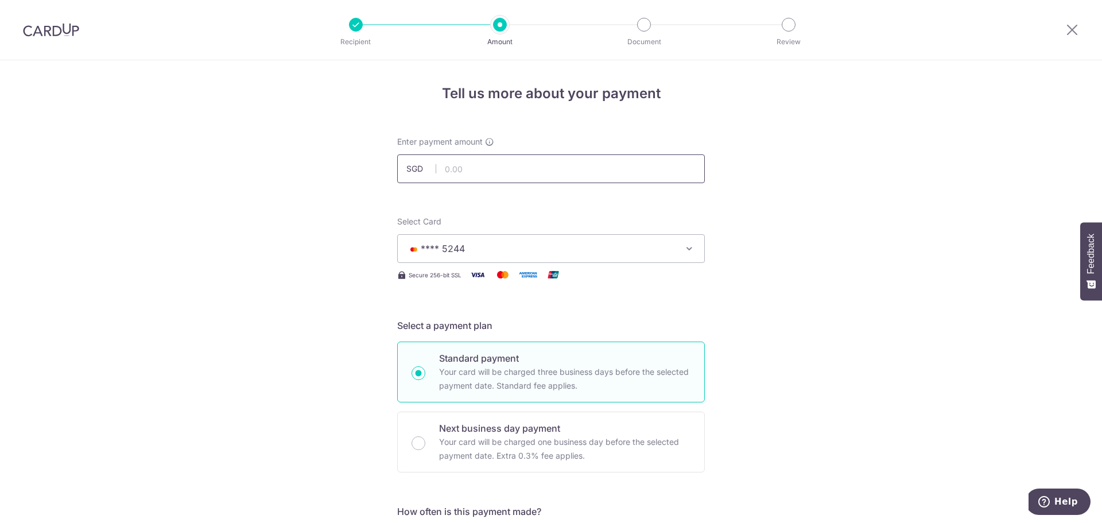
click at [506, 172] on input "text" at bounding box center [551, 168] width 308 height 29
type input "1,335.00"
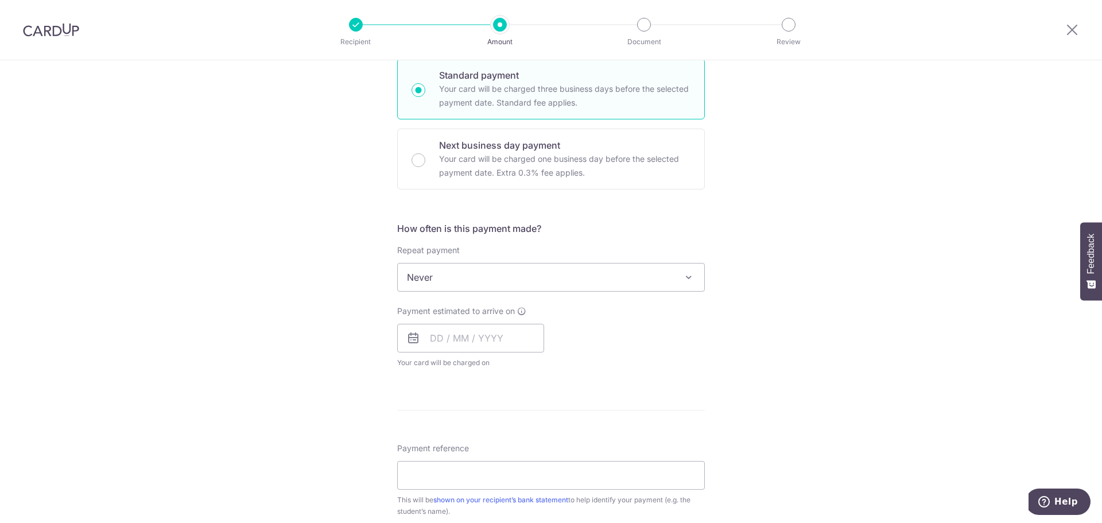
scroll to position [287, 0]
click at [484, 343] on input "text" at bounding box center [470, 334] width 147 height 29
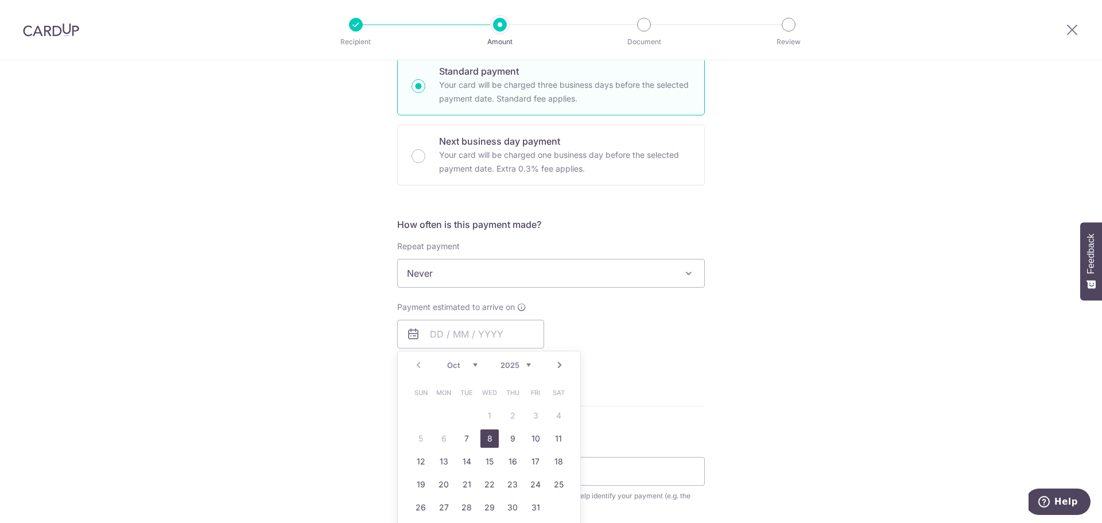
drag, startPoint x: 487, startPoint y: 436, endPoint x: 310, endPoint y: 347, distance: 197.3
click at [487, 436] on link "8" at bounding box center [489, 438] width 18 height 18
type input "[DATE]"
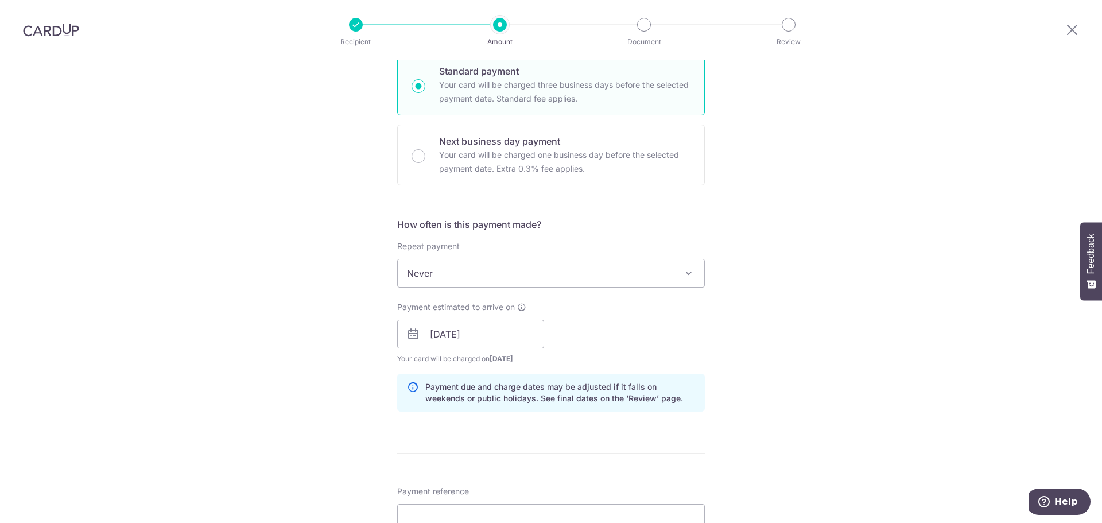
click at [308, 343] on div "Tell us more about your payment Enter payment amount SGD 1,335.00 1335.00 Selec…" at bounding box center [551, 315] width 1102 height 1085
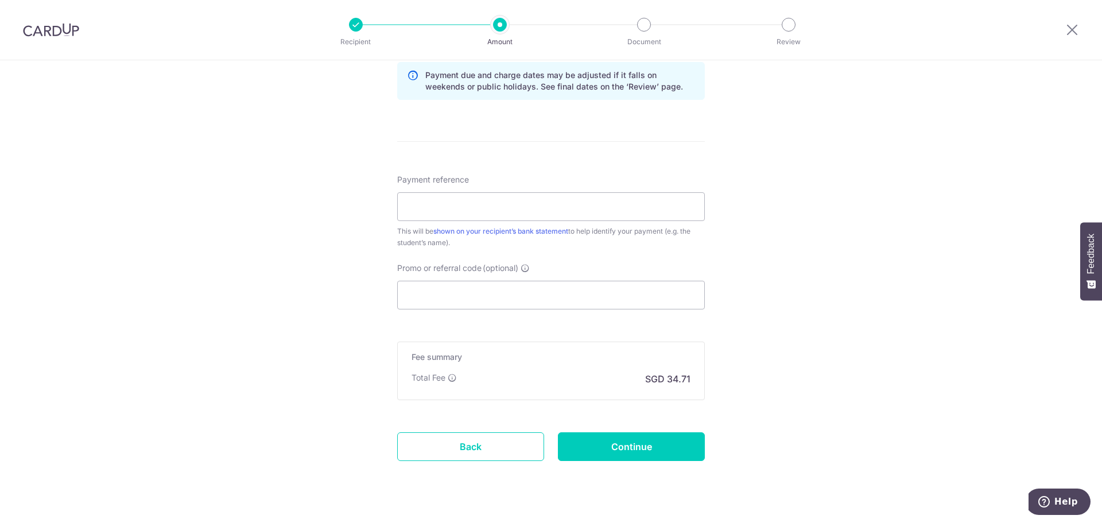
scroll to position [623, 0]
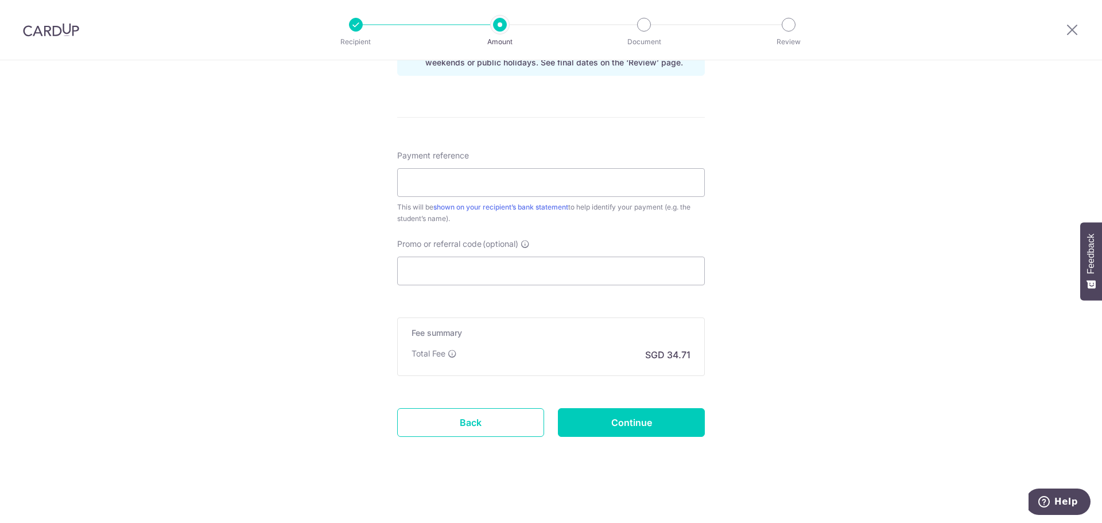
click at [427, 248] on span "Promo or referral code" at bounding box center [439, 243] width 84 height 11
click at [427, 256] on input "Promo or referral code (optional)" at bounding box center [551, 270] width 308 height 29
click at [427, 270] on input "Promo or referral code (optional)" at bounding box center [551, 270] width 308 height 29
paste input "ZHEREN,DAVIDG490"
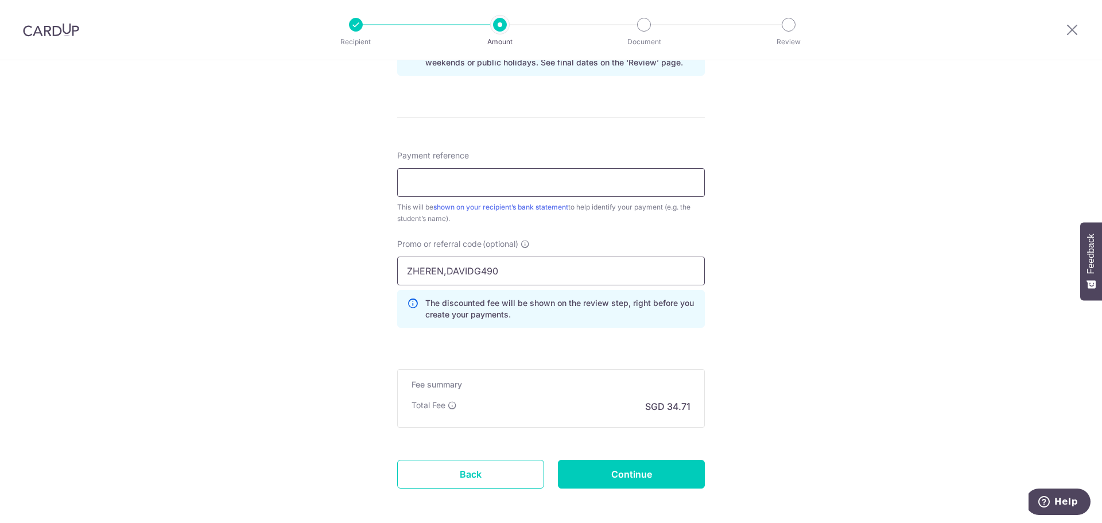
type input "ZHEREN,DAVIDG490"
click at [430, 177] on input "Payment reference" at bounding box center [551, 182] width 308 height 29
type input "[PERSON_NAME]"
click at [628, 467] on input "Continue" at bounding box center [631, 474] width 147 height 29
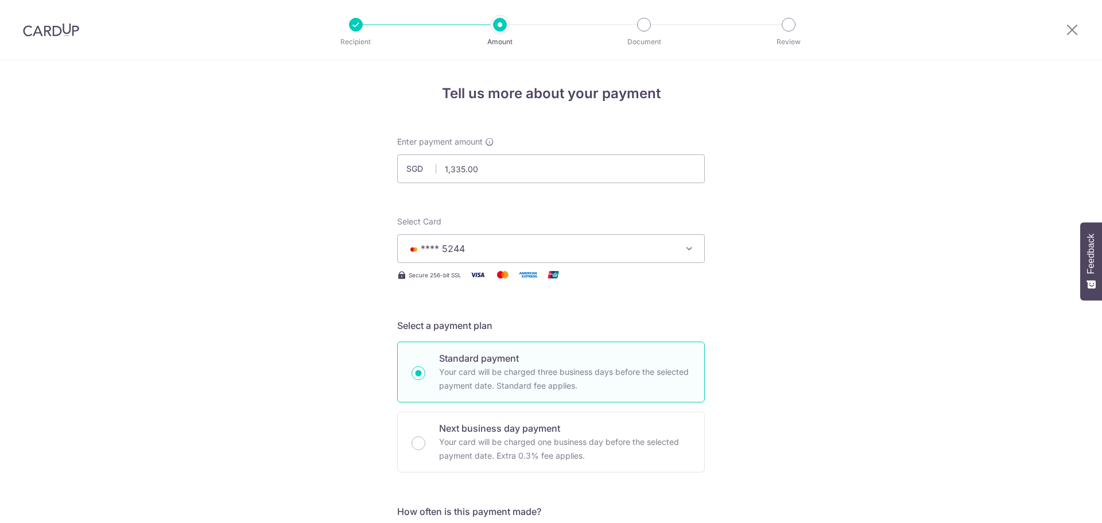
scroll to position [690, 0]
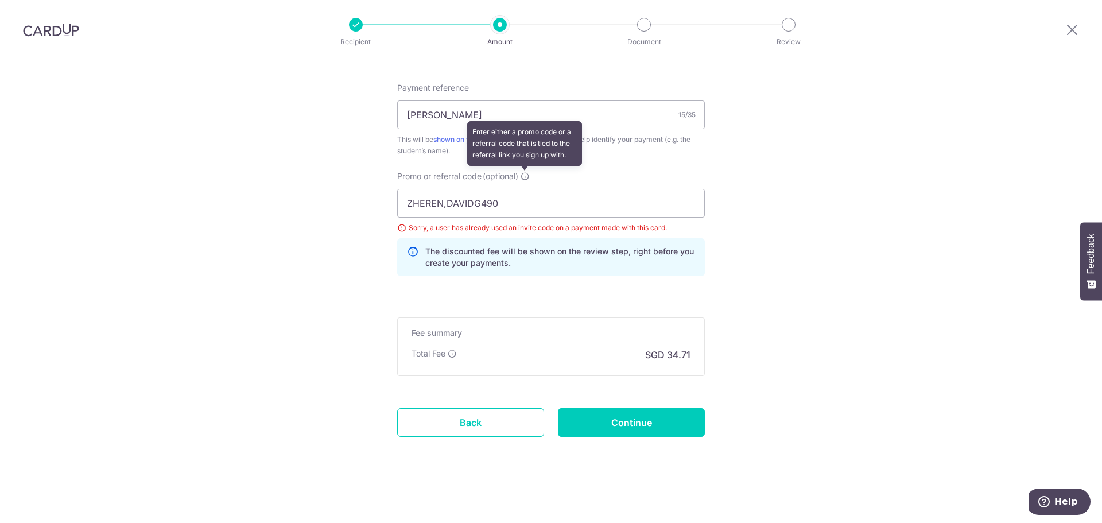
click at [522, 176] on icon at bounding box center [524, 176] width 9 height 9
click at [522, 189] on input "ZHEREN,DAVIDG490" at bounding box center [551, 203] width 308 height 29
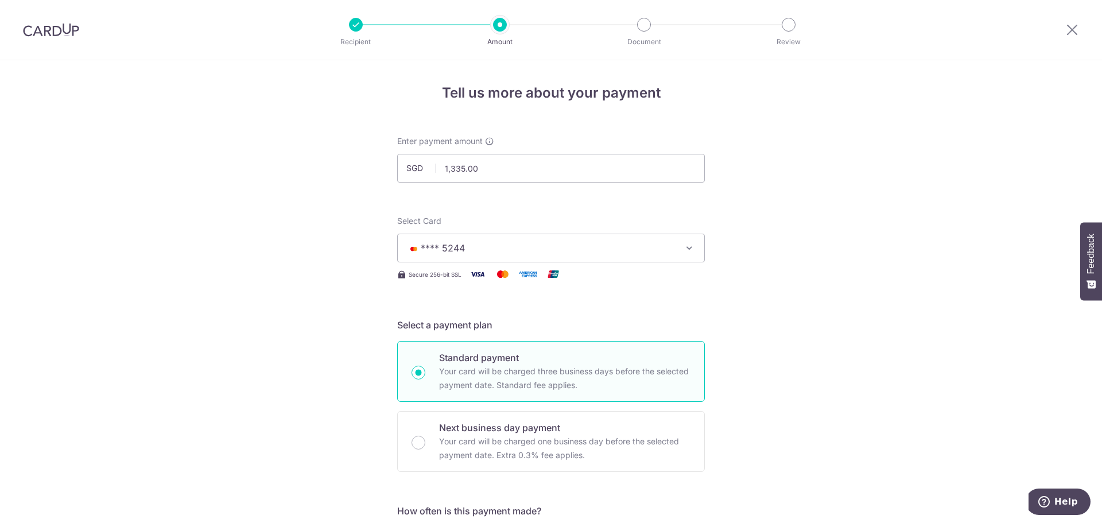
scroll to position [0, 0]
